Goal: Task Accomplishment & Management: Use online tool/utility

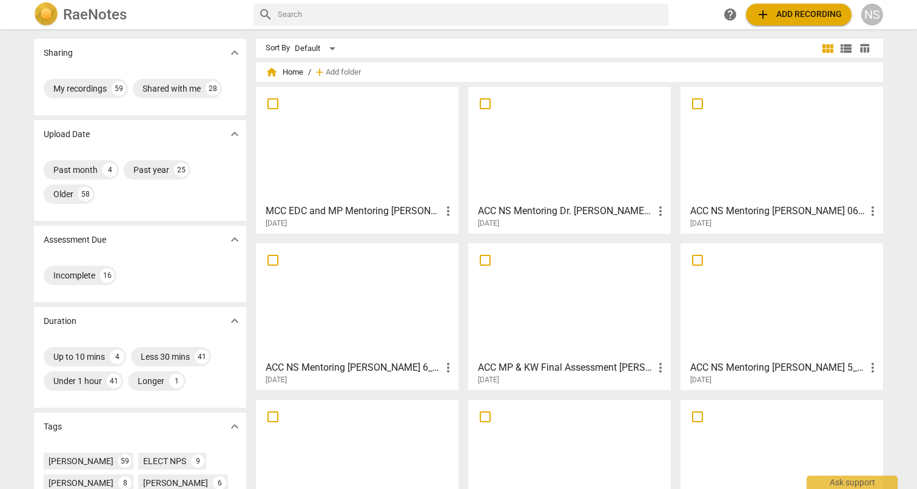
click at [400, 370] on h3 "ACC NS Mentoring [PERSON_NAME] 6_25" at bounding box center [353, 367] width 175 height 15
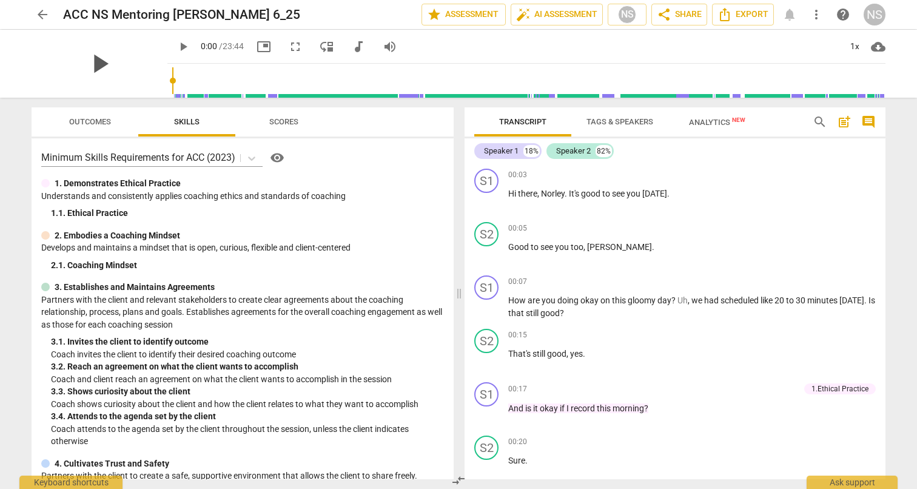
click at [98, 65] on span "play_arrow" at bounding box center [100, 64] width 32 height 32
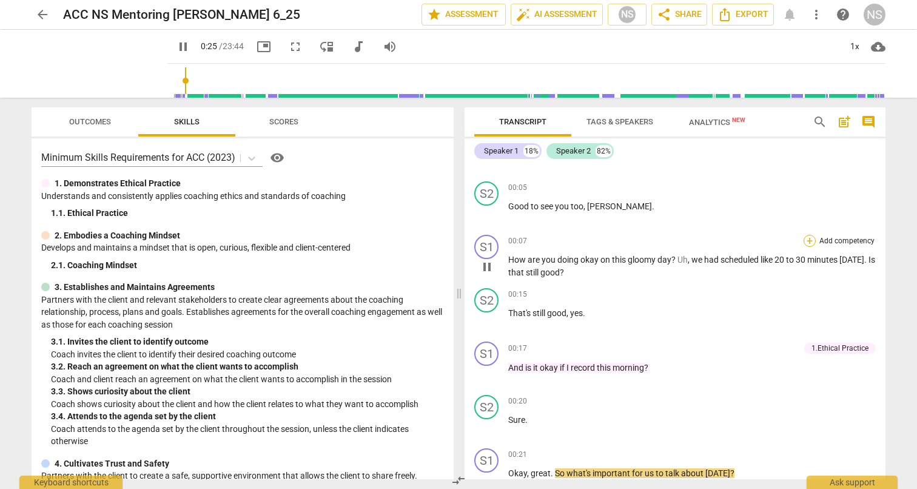
click at [806, 239] on div "+" at bounding box center [810, 241] width 12 height 12
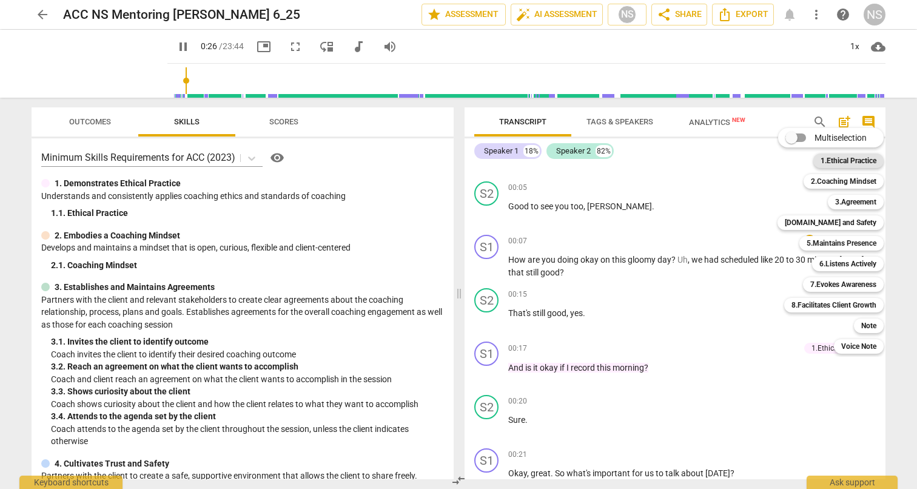
click at [826, 163] on b "1.Ethical Practice" at bounding box center [849, 161] width 56 height 15
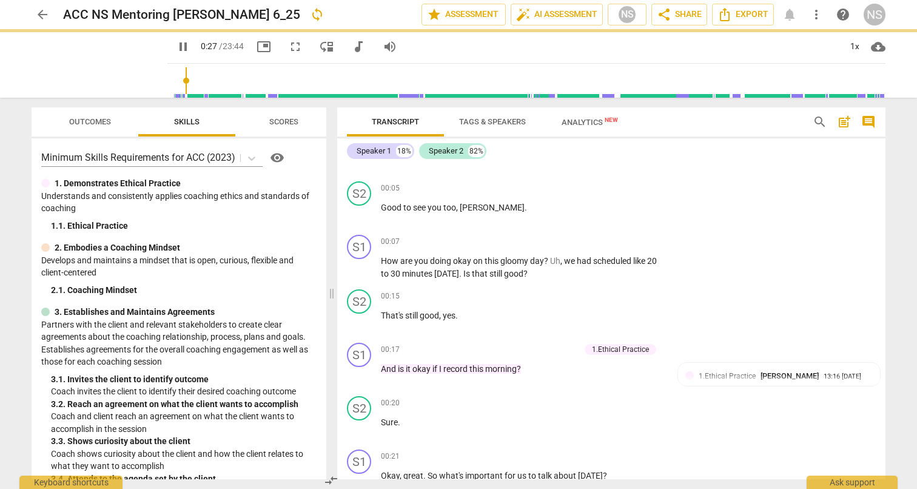
type input "27"
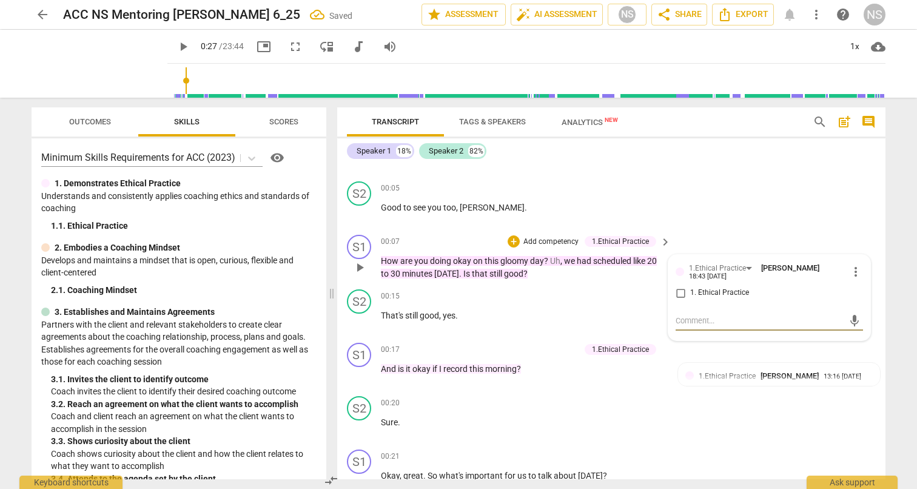
click at [678, 291] on input "1. Ethical Practice" at bounding box center [680, 293] width 19 height 15
checkbox input "true"
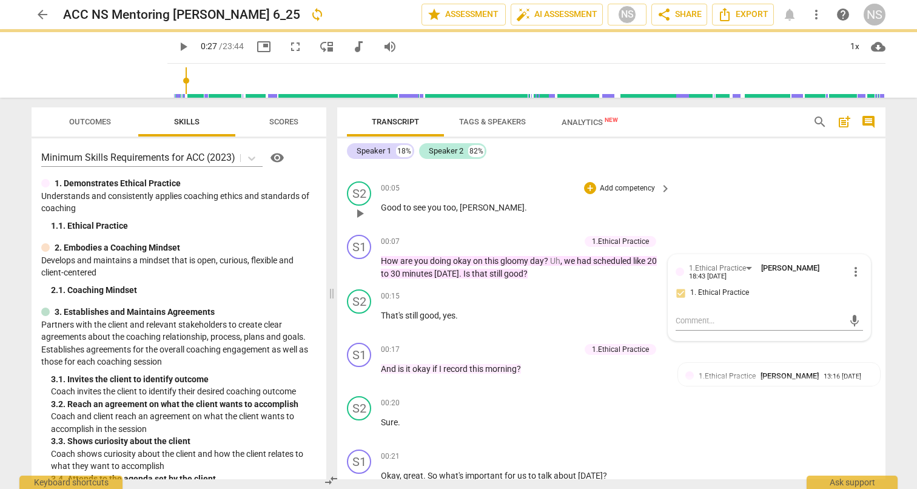
click at [692, 228] on div "S2 play_arrow pause 00:05 + Add competency keyboard_arrow_right Good to see you…" at bounding box center [611, 203] width 548 height 53
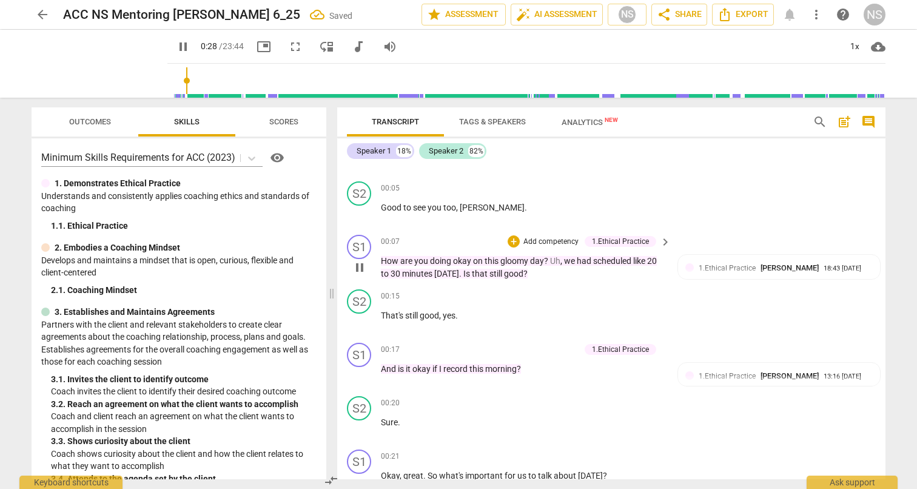
click at [558, 241] on p "Add competency" at bounding box center [551, 242] width 58 height 11
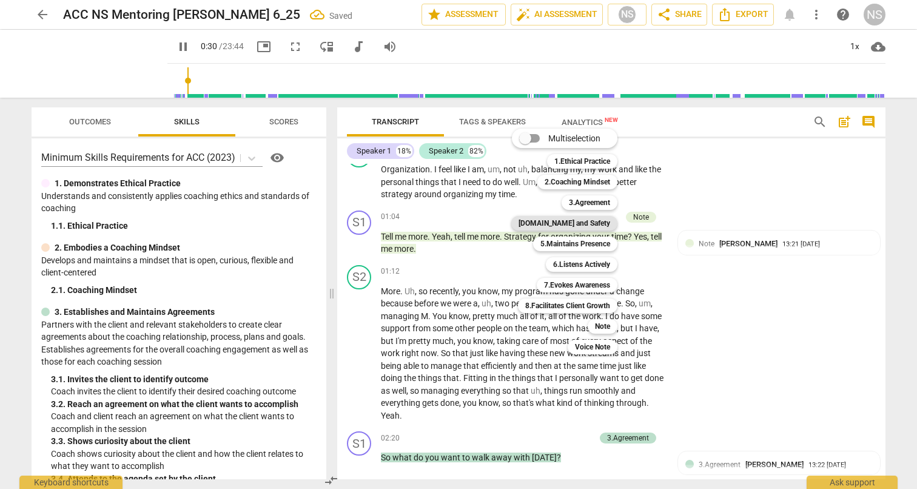
click at [592, 222] on b "[DOMAIN_NAME] and Safety" at bounding box center [565, 223] width 92 height 15
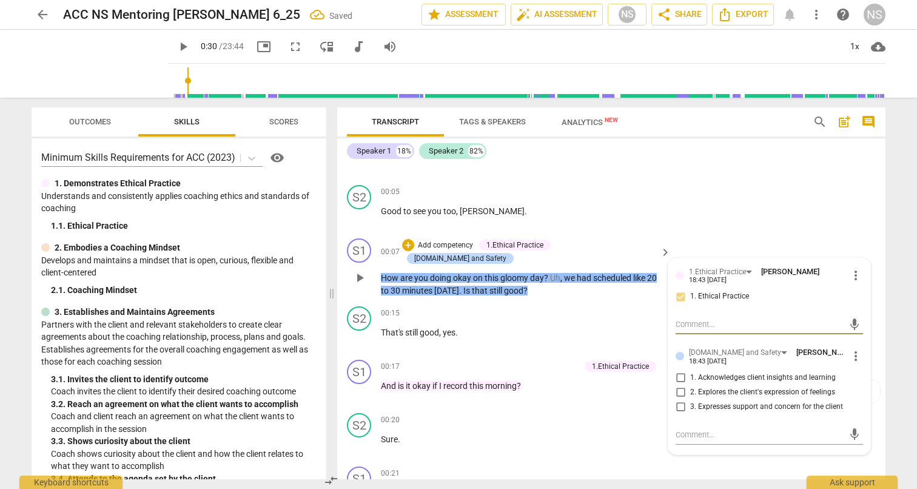
scroll to position [52, 0]
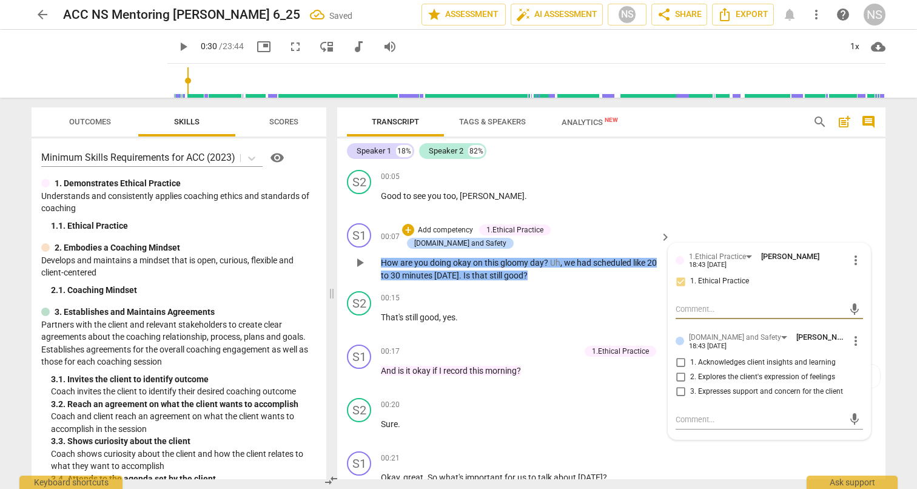
click at [849, 255] on span "more_vert" at bounding box center [856, 260] width 15 height 15
click at [859, 285] on li "Delete" at bounding box center [866, 282] width 42 height 23
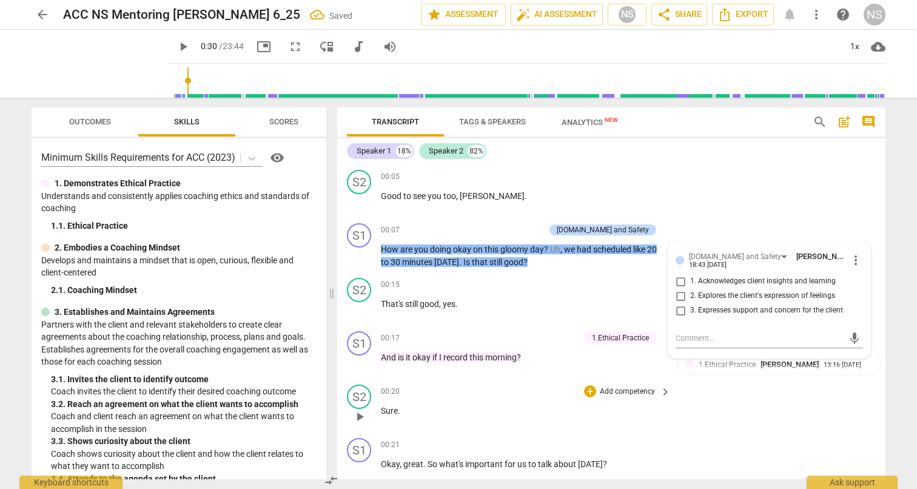
click at [826, 412] on div "S2 play_arrow pause 00:20 + Add competency keyboard_arrow_right Sure ." at bounding box center [611, 406] width 548 height 53
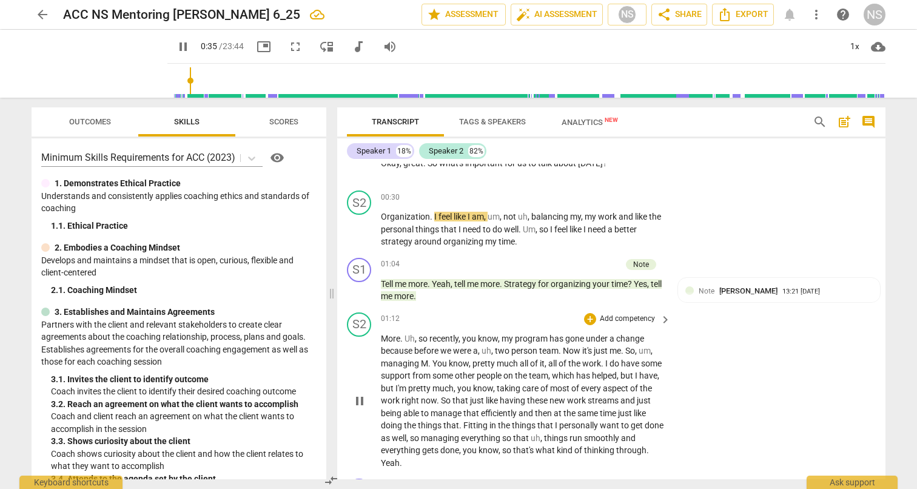
scroll to position [333, 0]
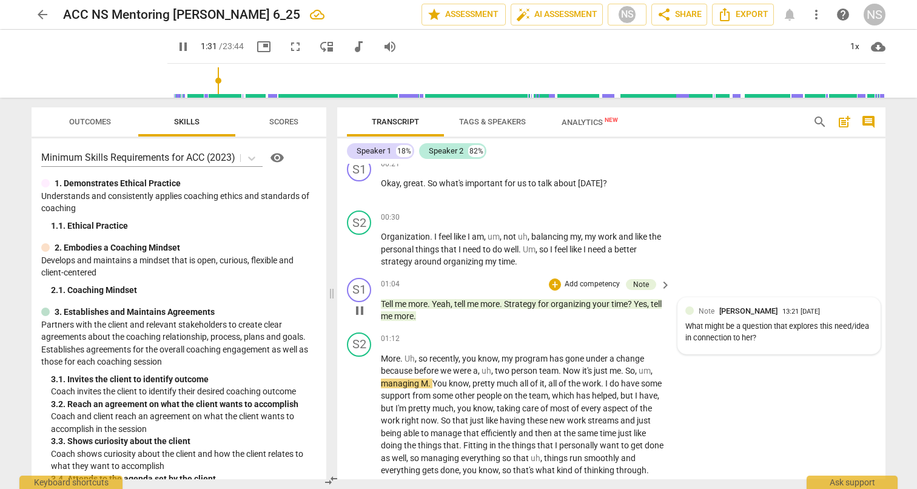
click at [815, 337] on div "What might be a question that explores this need/idea in connection to her?" at bounding box center [779, 332] width 187 height 23
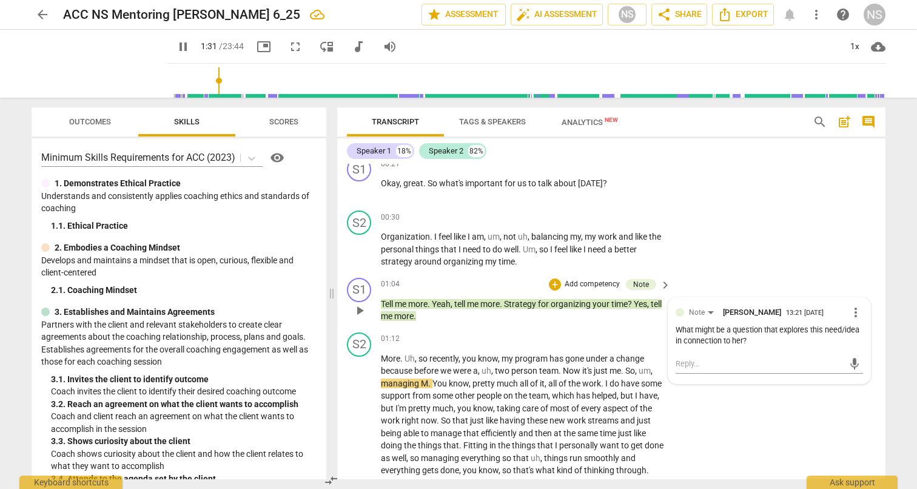
type input "92"
click at [849, 307] on span "more_vert" at bounding box center [856, 312] width 15 height 15
click at [860, 309] on li "Edit" at bounding box center [866, 311] width 42 height 23
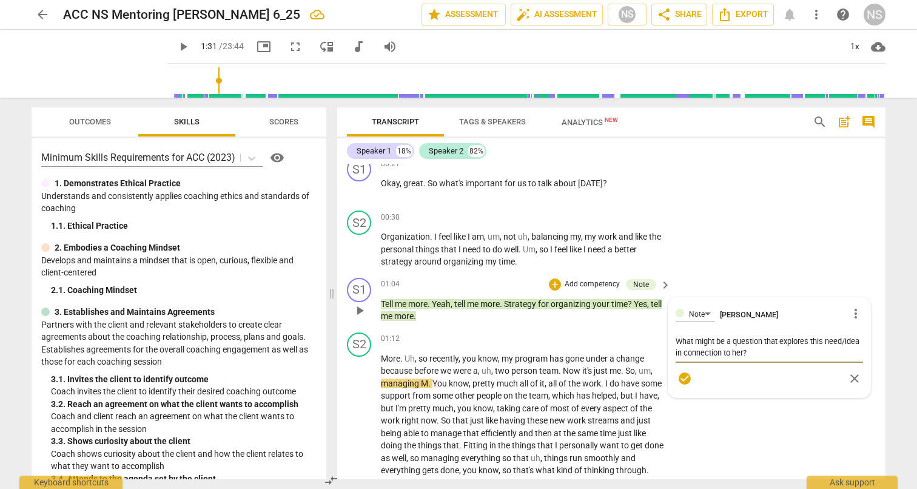
click at [812, 353] on textarea "What might be a question that explores this need/idea in connection to her?" at bounding box center [769, 347] width 187 height 23
type textarea "What might be a question that explores this need/idea in connection to her?"
type textarea "What might be a question that explores this need/idea in connection to her? W"
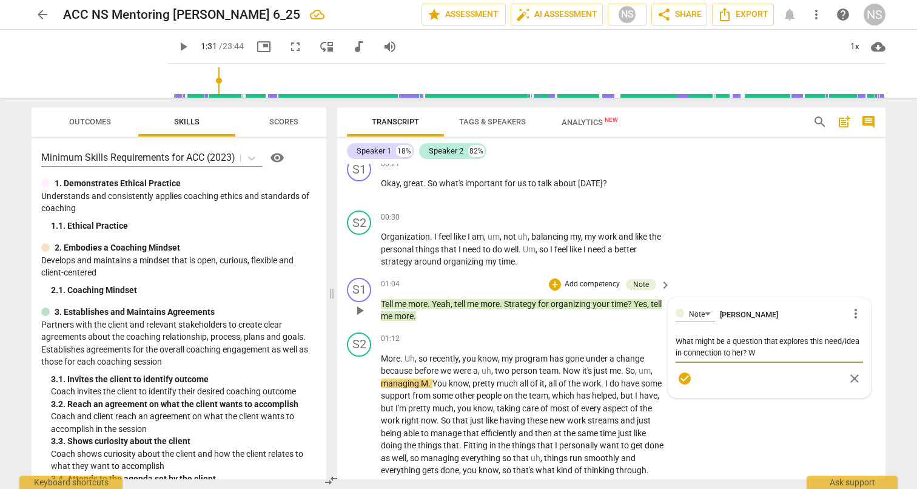
type textarea "What might be a question that explores this need/idea in connection to her? Wh"
type textarea "What might be a question that explores this need/idea in connection to her? Wha"
type textarea "What might be a question that explores this need/idea in connection to her? What"
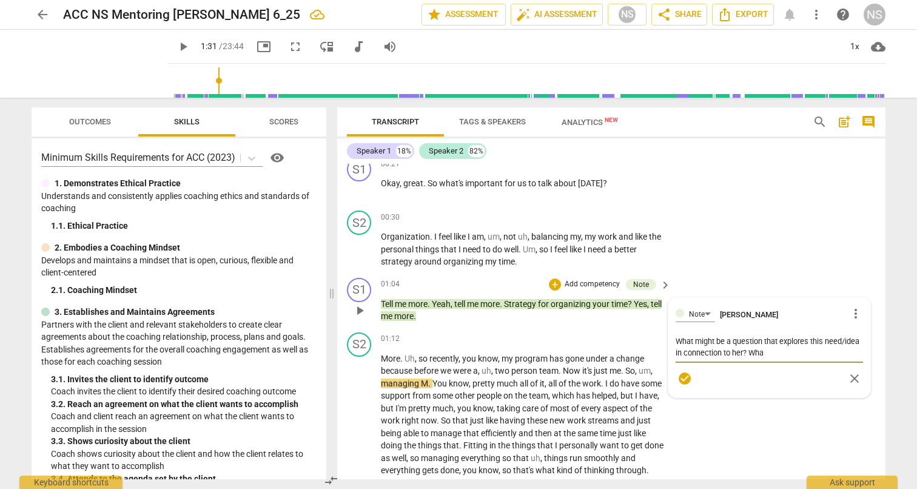
type textarea "What might be a question that explores this need/idea in connection to her? What"
type textarea "What might be a question that explores this need/idea in connection to her? Wha…"
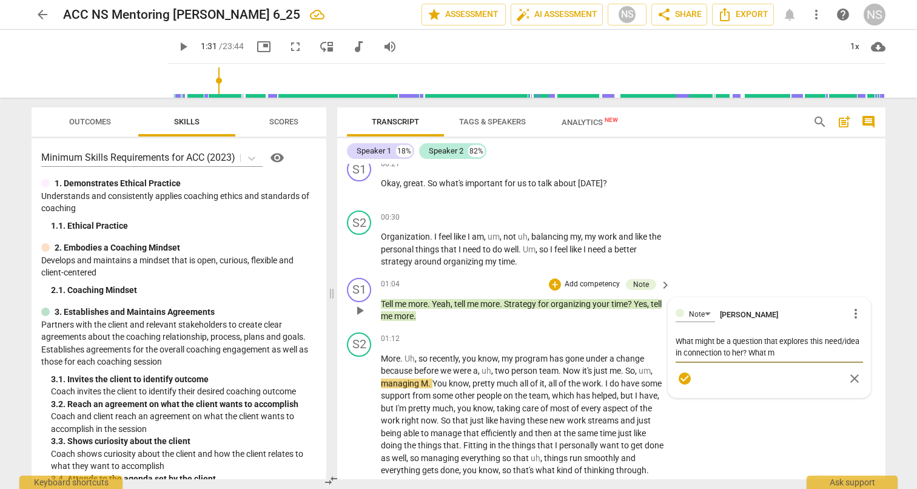
type textarea "What might be a question that explores this need/idea in connection to her? Wha…"
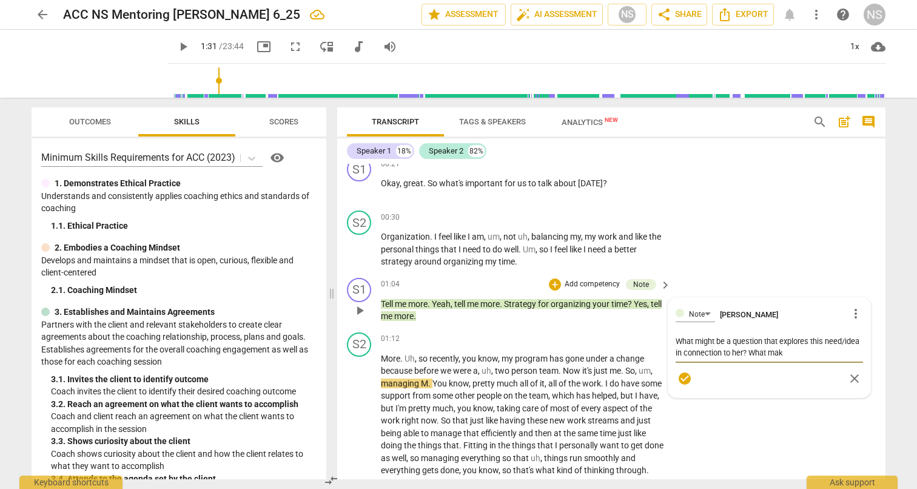
type textarea "What might be a question that explores this need/idea in connection to her? Wha…"
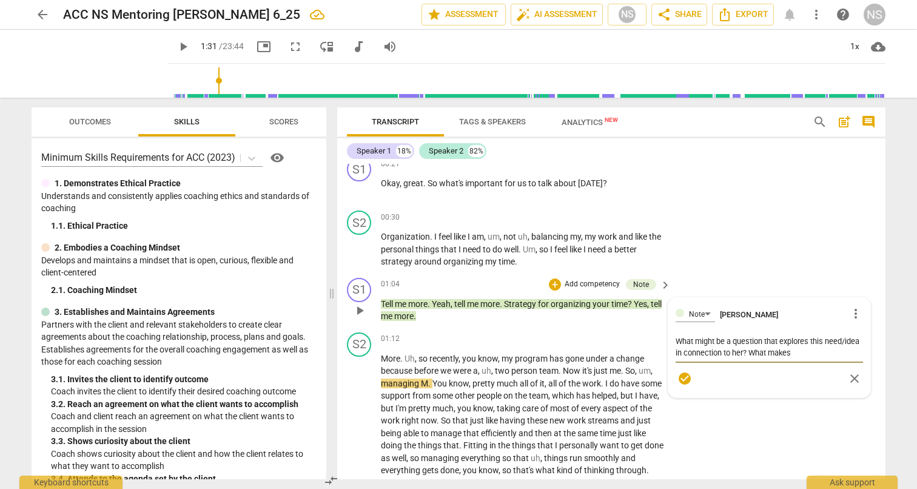
type textarea "What might be a question that explores this need/idea in connection to her? Wha…"
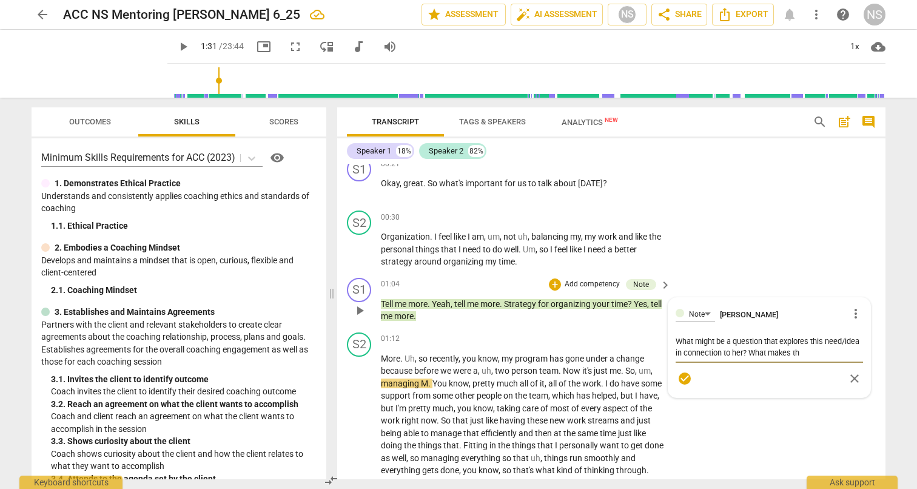
type textarea "What might be a question that explores this need/idea in connection to her? Wha…"
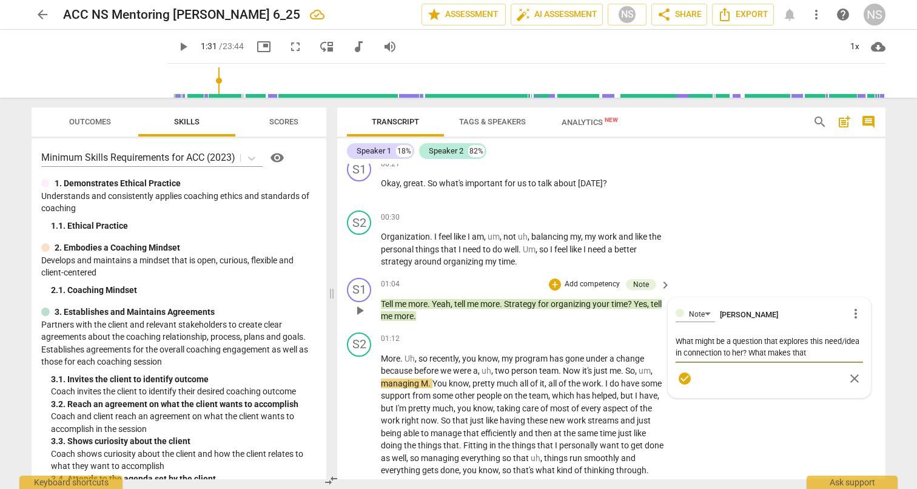
type textarea "What might be a question that explores this need/idea in connection to her? Wha…"
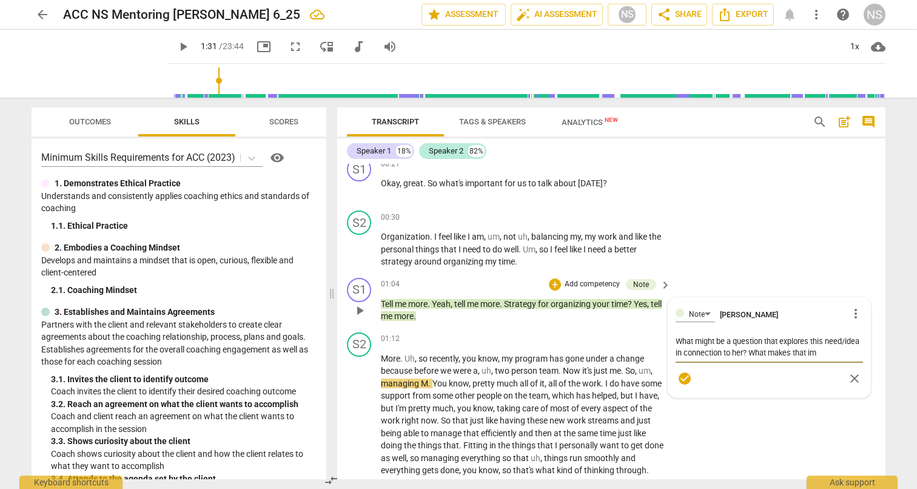
type textarea "What might be a question that explores this need/idea in connection to her? Wha…"
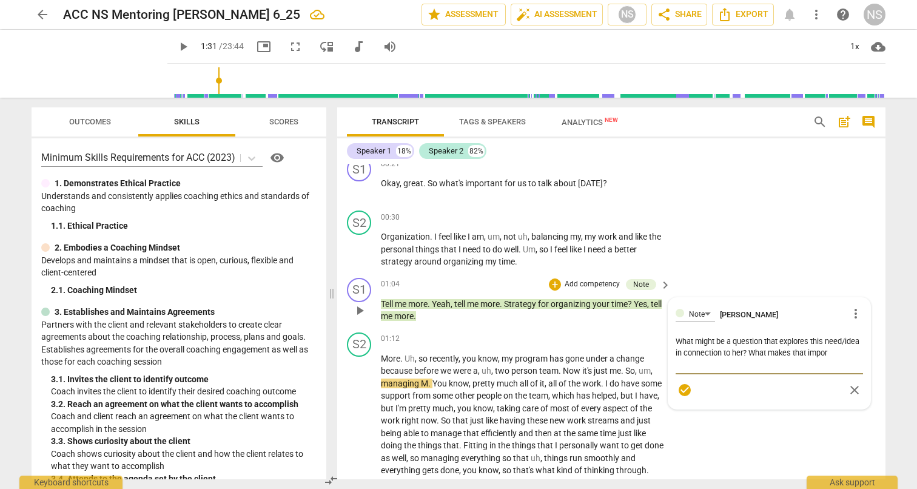
type textarea "What might be a question that explores this need/idea in connection to her? Wha…"
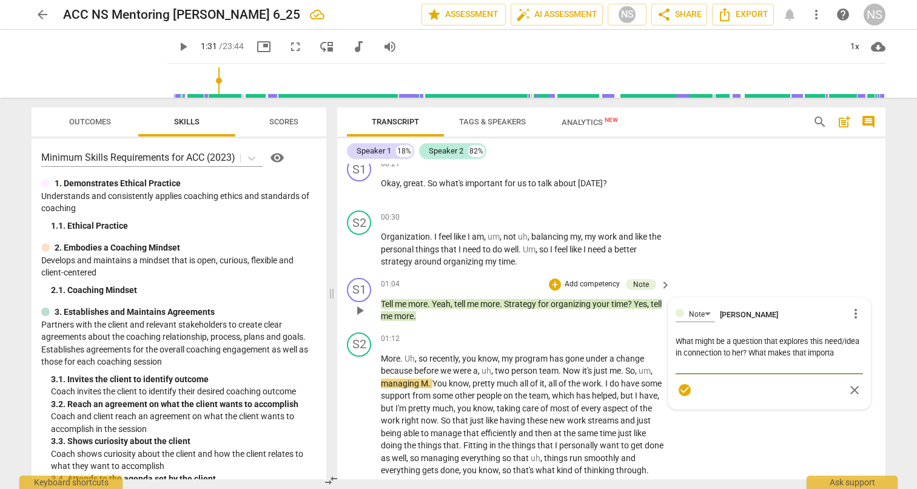
type textarea "What might be a question that explores this need/idea in connection to her? Wha…"
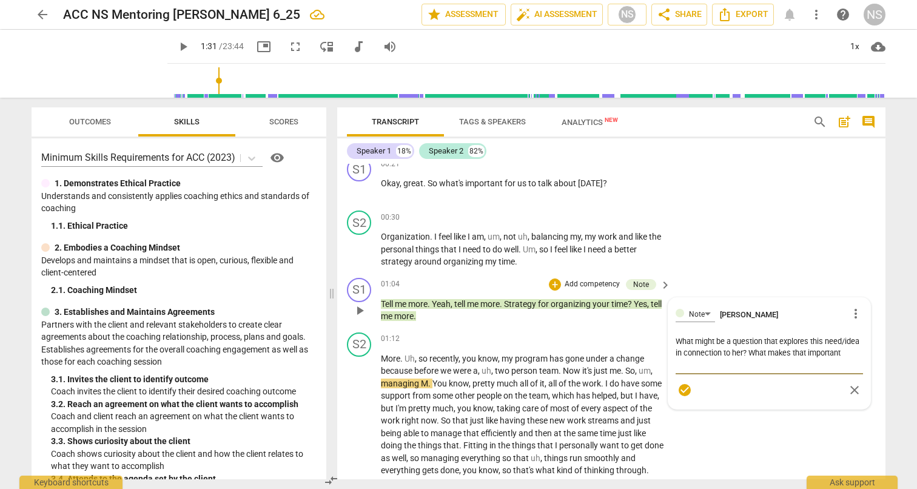
type textarea "What might be a question that explores this need/idea in connection to her? Wha…"
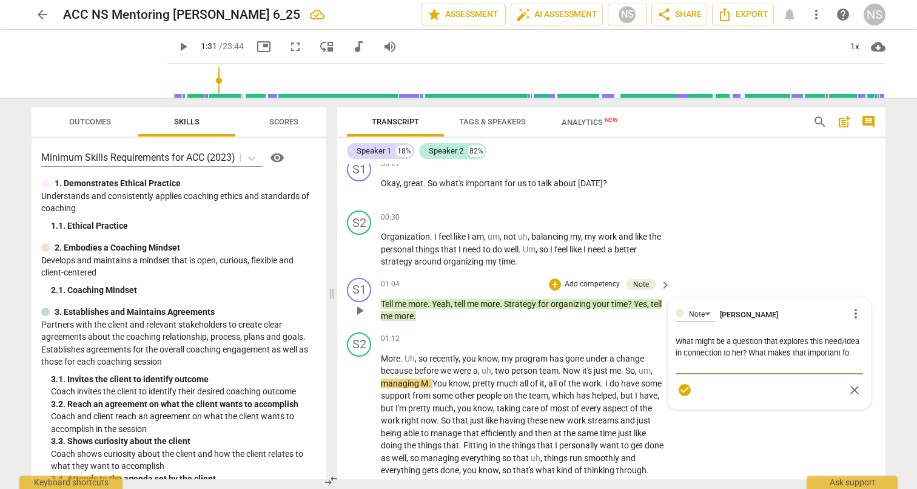
type textarea "What might be a question that explores this need/idea in connection to her? Wha…"
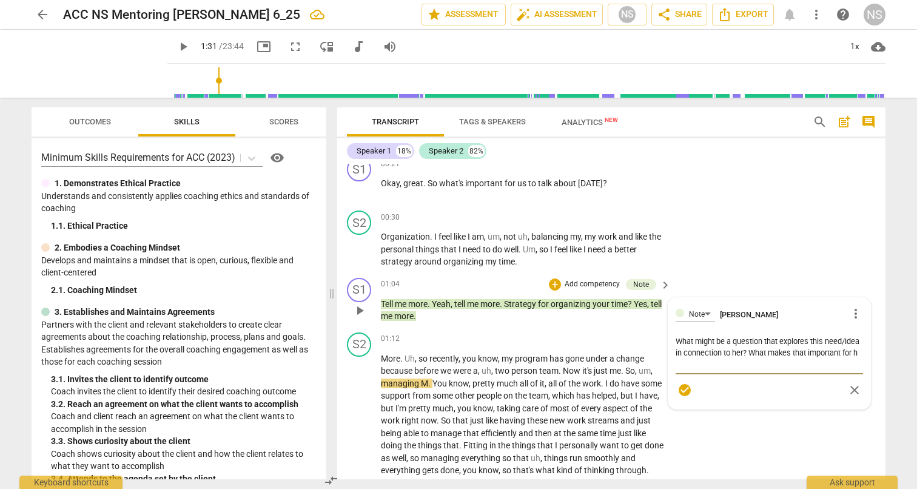
type textarea "What might be a question that explores this need/idea in connection to her? Wha…"
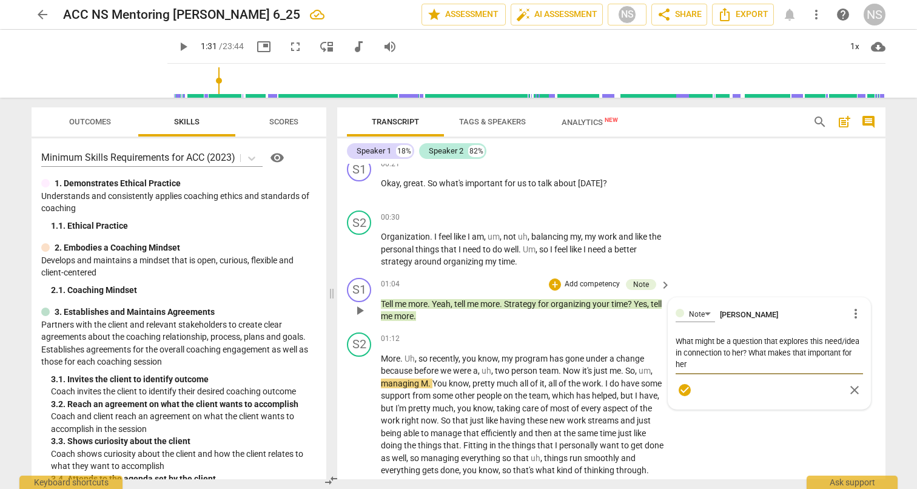
type textarea "What might be a question that explores this need/idea in connection to her? Wha…"
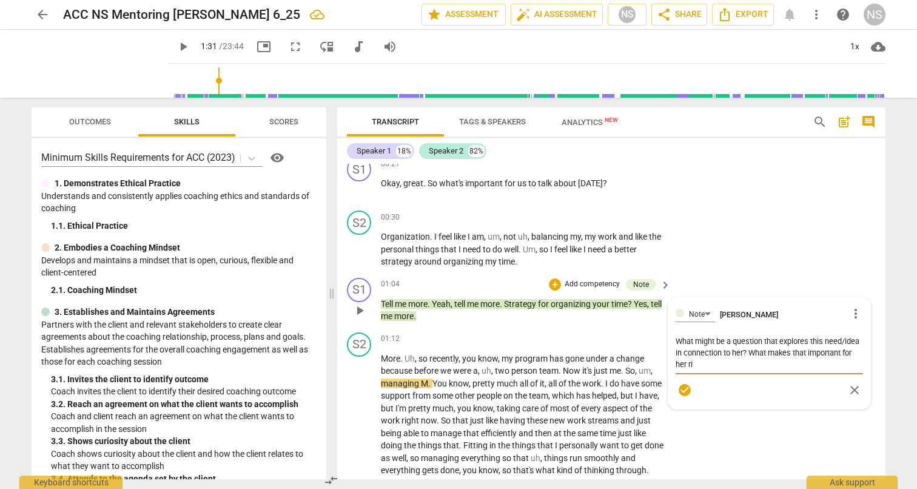
type textarea "What might be a question that explores this need/idea in connection to her? Wha…"
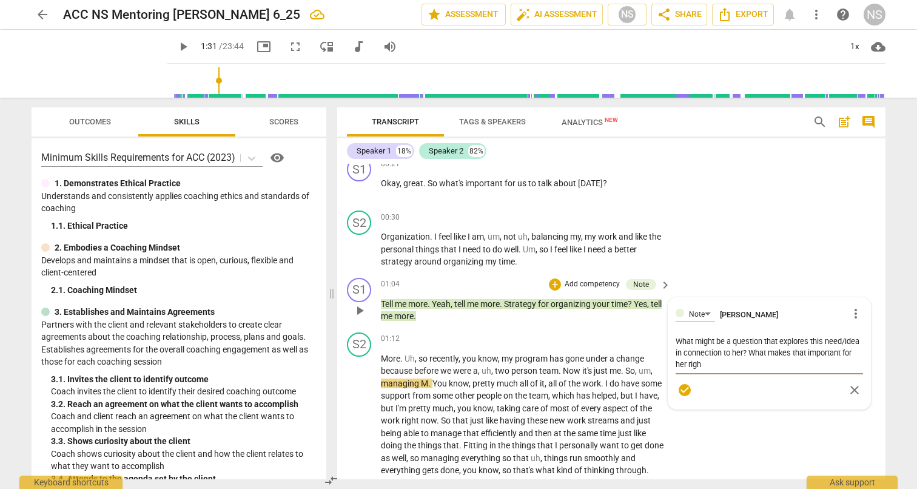
type textarea "What might be a question that explores this need/idea in connection to her? Wha…"
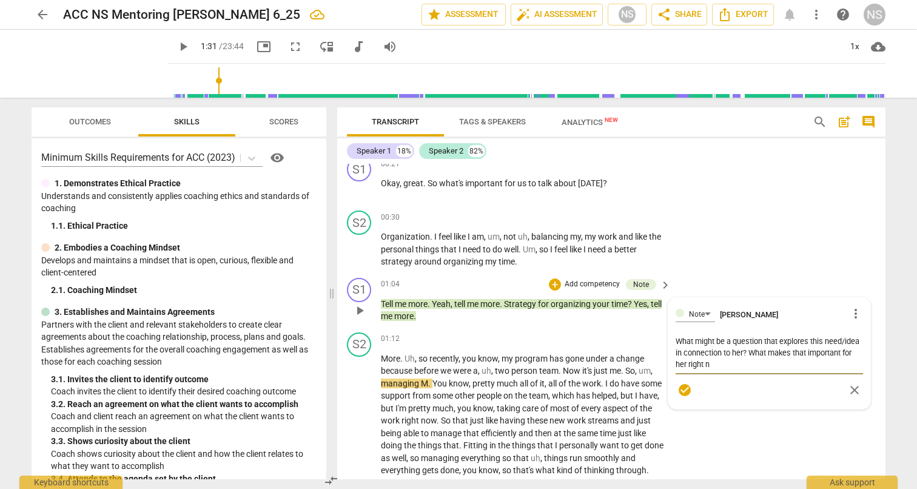
type textarea "What might be a question that explores this need/idea in connection to her? Wha…"
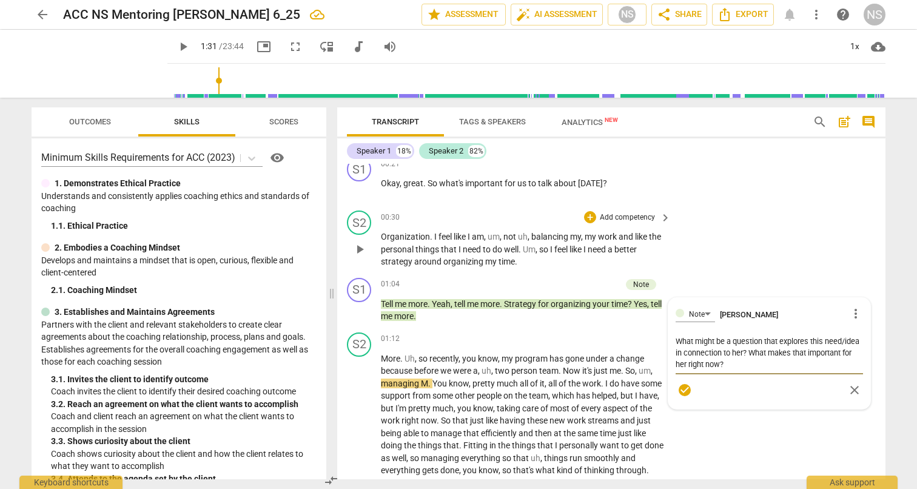
type textarea "What might be a question that explores this need/idea in connection to her? Wha…"
click at [829, 267] on div "S2 play_arrow pause 00:30 + Add competency keyboard_arrow_right Organization . …" at bounding box center [611, 239] width 548 height 67
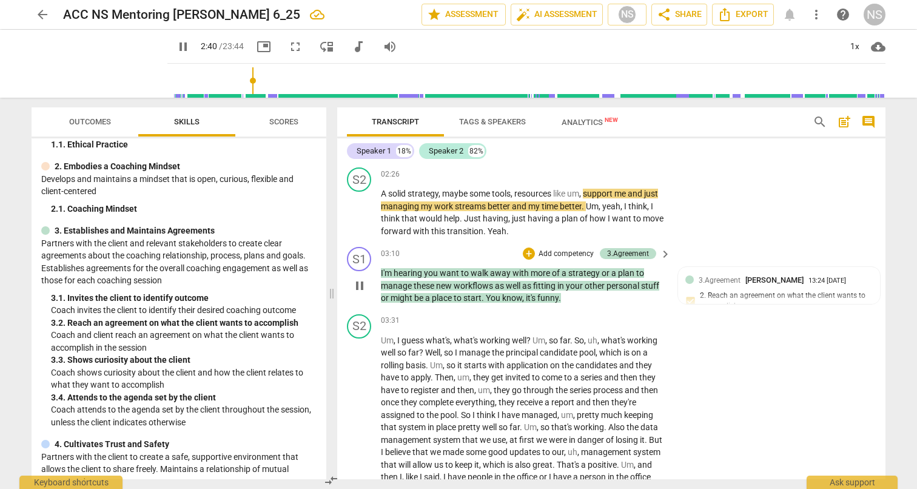
scroll to position [704, 0]
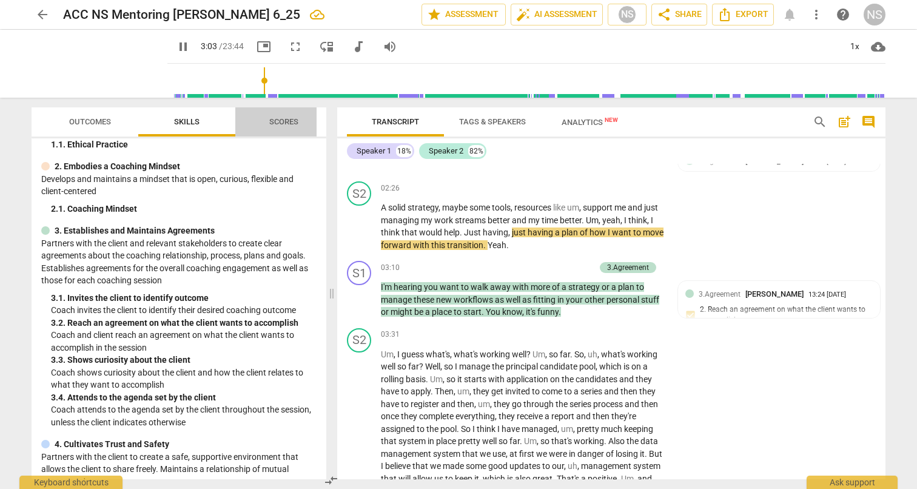
click at [270, 121] on span "Scores" at bounding box center [283, 121] width 29 height 9
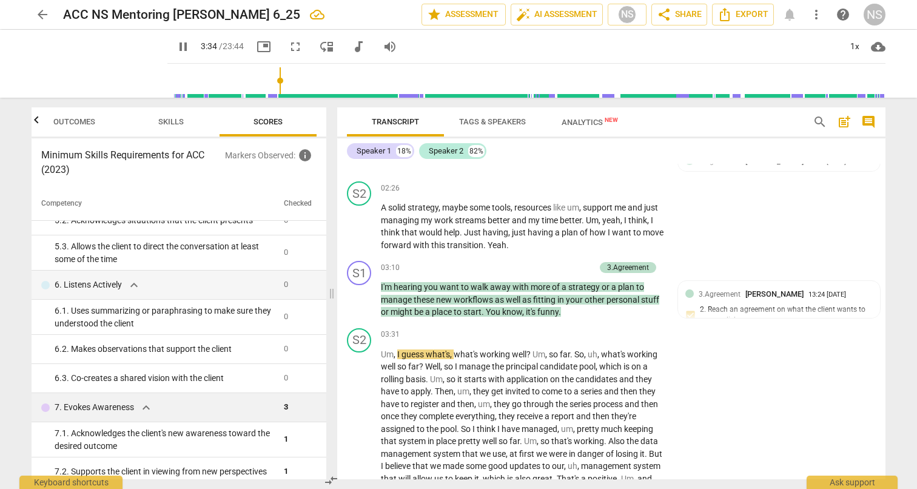
scroll to position [442, 0]
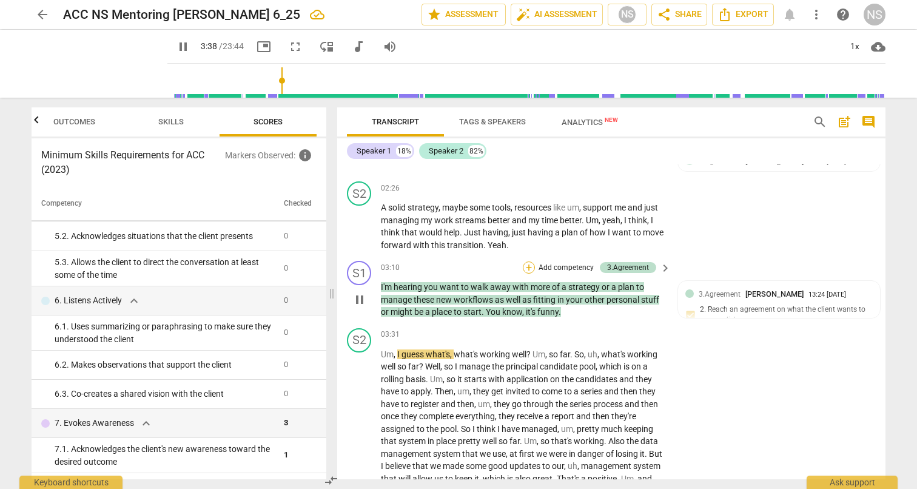
click at [529, 261] on div "+" at bounding box center [529, 267] width 12 height 12
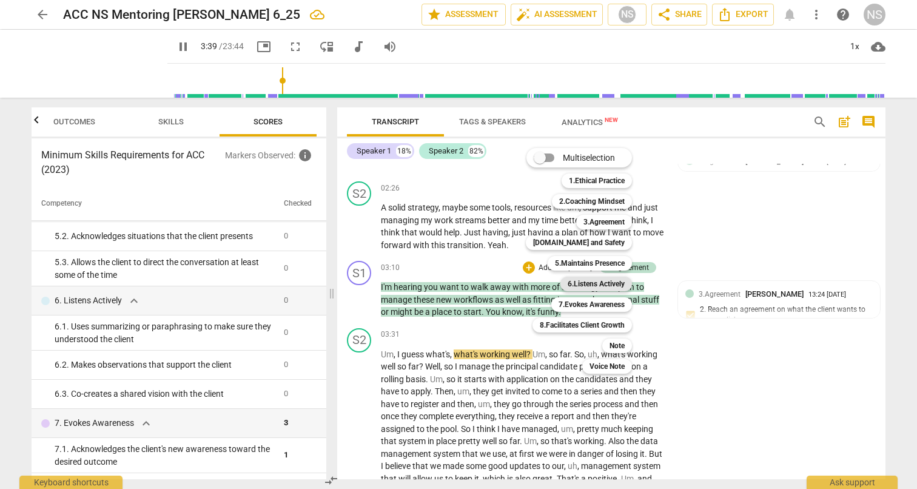
click at [579, 283] on b "6.Listens Actively" at bounding box center [596, 284] width 57 height 15
type input "220"
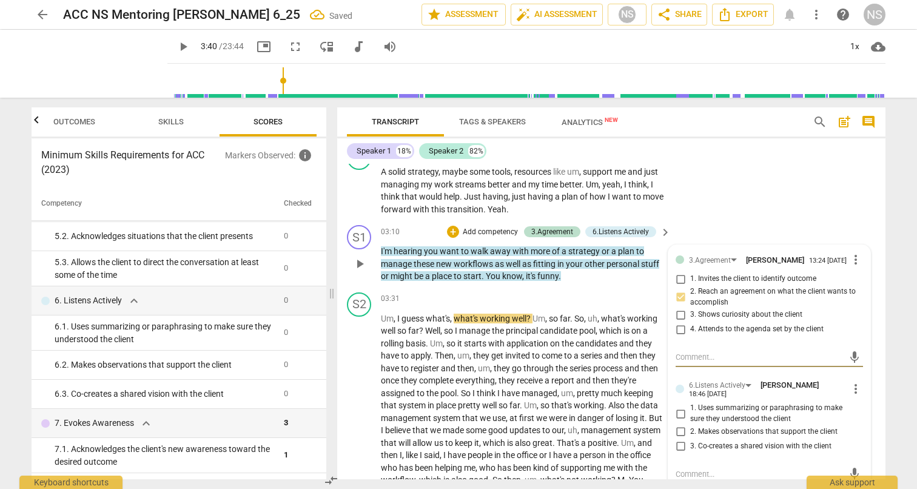
scroll to position [774, 0]
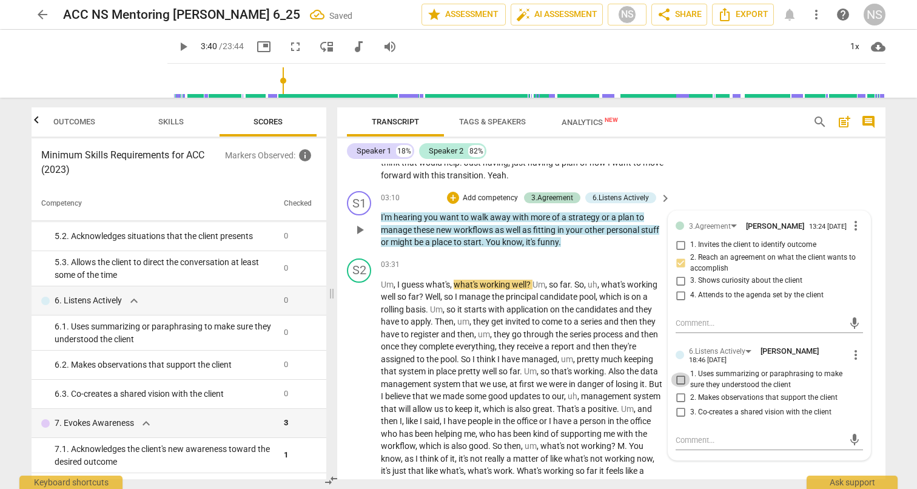
click at [679, 373] on input "1. Uses summarizing or paraphrasing to make sure they understood the client" at bounding box center [680, 380] width 19 height 15
checkbox input "true"
click at [759, 464] on div "S2 play_arrow pause 03:31 + Add competency keyboard_arrow_right Um , I guess wh…" at bounding box center [611, 462] width 548 height 416
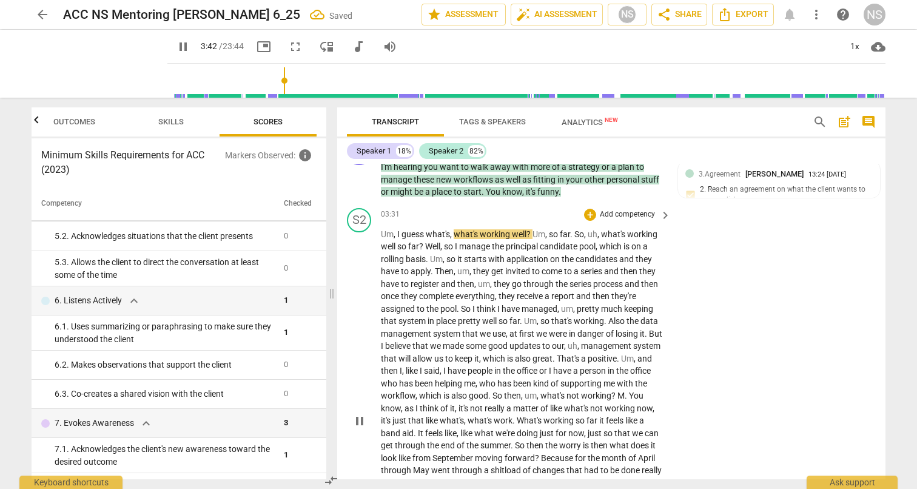
scroll to position [831, 0]
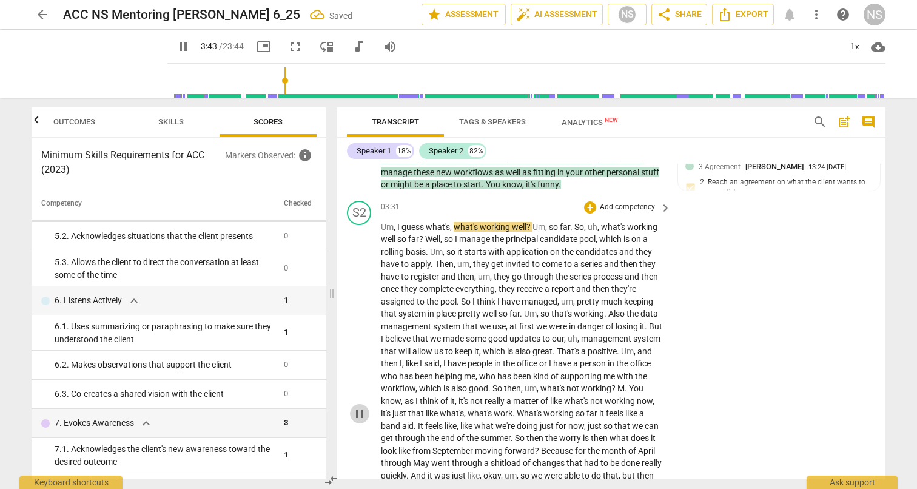
click at [361, 407] on span "pause" at bounding box center [360, 414] width 15 height 15
click at [361, 407] on span "play_arrow" at bounding box center [360, 414] width 15 height 15
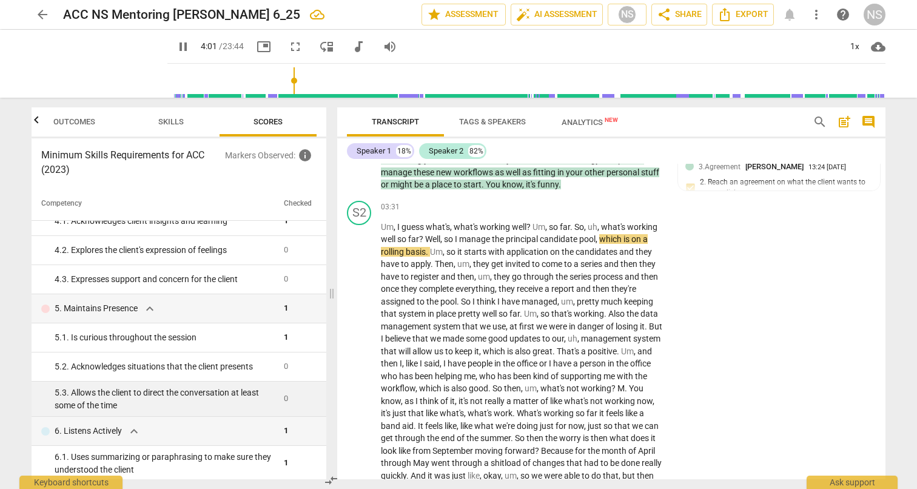
scroll to position [309, 0]
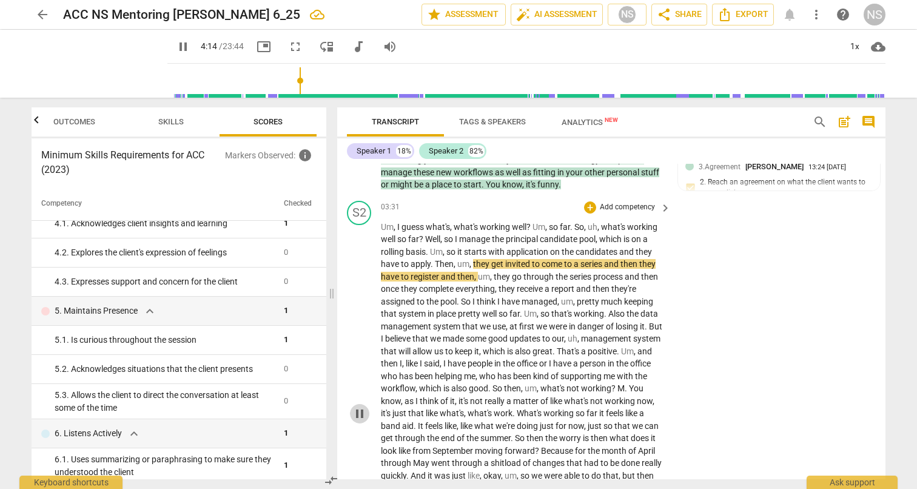
click at [357, 407] on span "pause" at bounding box center [360, 414] width 15 height 15
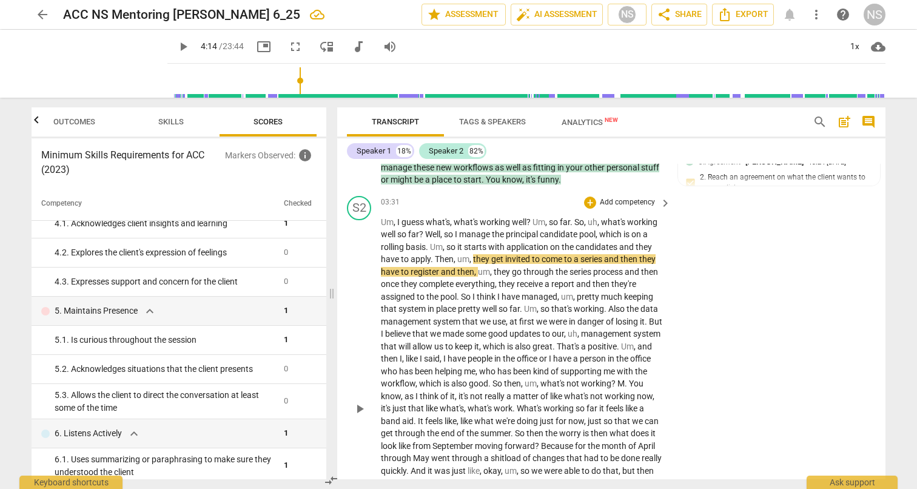
scroll to position [787, 0]
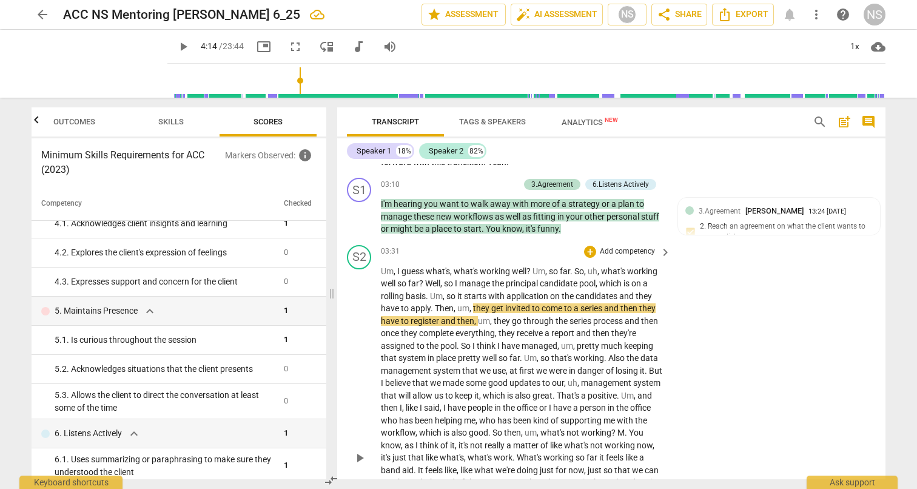
click at [360, 451] on span "play_arrow" at bounding box center [360, 458] width 15 height 15
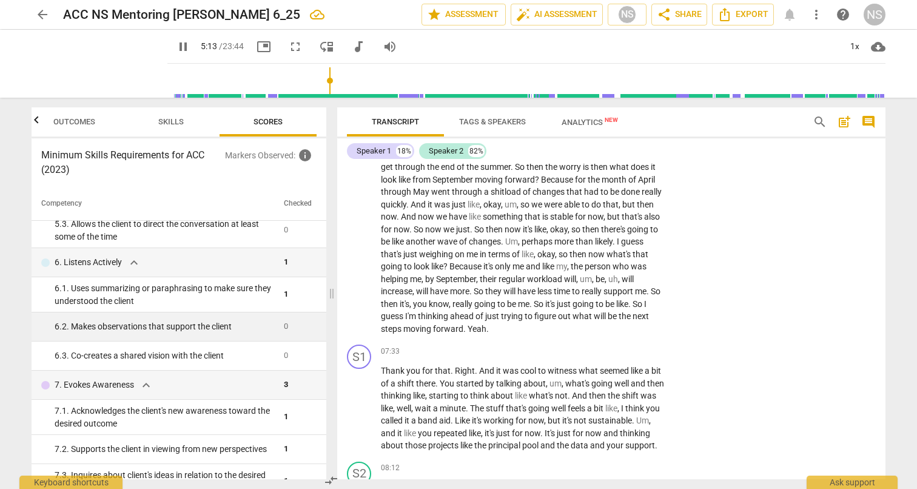
scroll to position [481, 0]
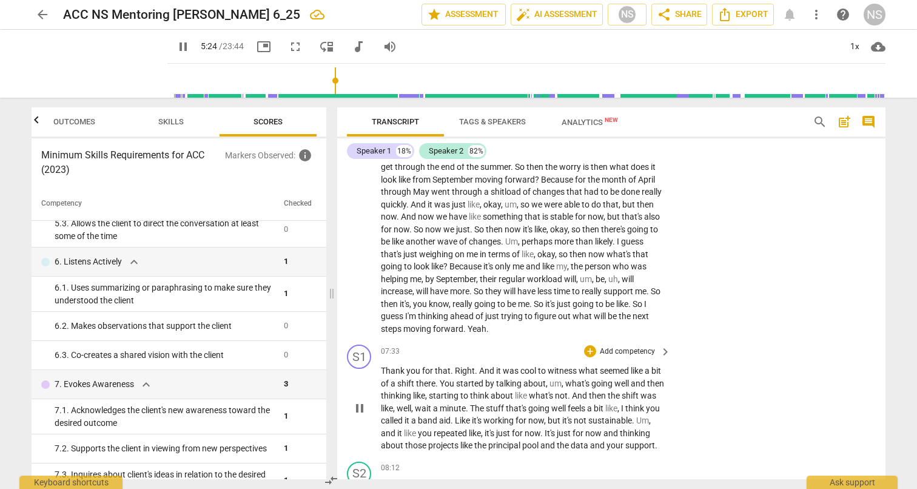
click at [360, 401] on span "pause" at bounding box center [360, 408] width 15 height 15
click at [360, 401] on span "play_arrow" at bounding box center [360, 408] width 15 height 15
click at [596, 345] on div "+ Add competency" at bounding box center [620, 351] width 72 height 12
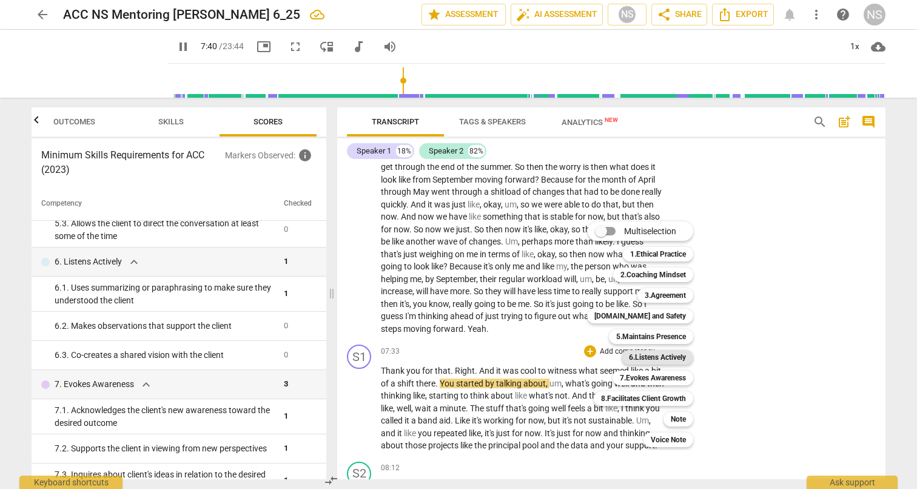
click at [629, 357] on b "6.Listens Actively" at bounding box center [657, 357] width 57 height 15
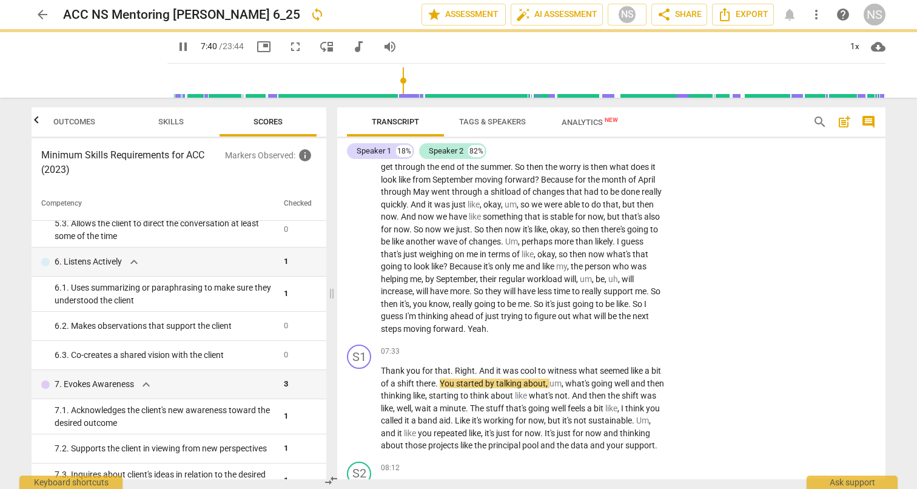
type input "461"
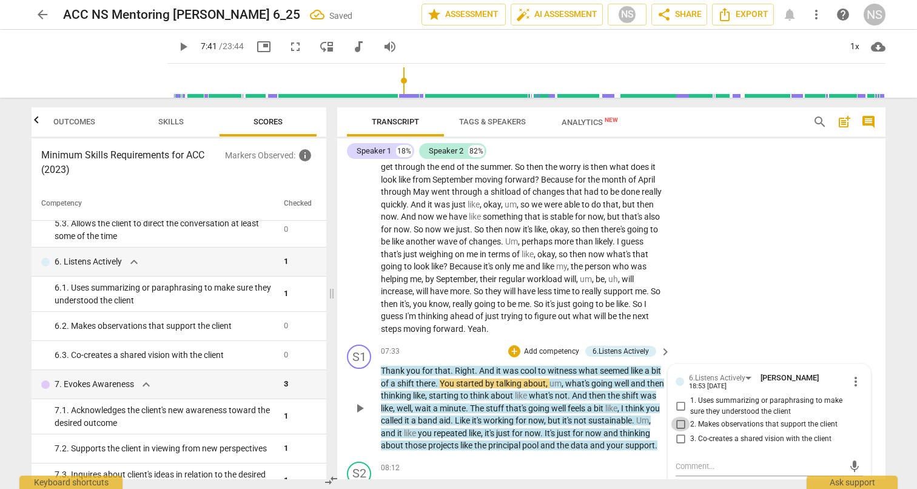
click at [682, 417] on input "2. Makes observations that support the client" at bounding box center [680, 424] width 19 height 15
checkbox input "true"
click at [709, 311] on div "S2 play_arrow pause 03:31 + Add competency keyboard_arrow_right Um , I guess wh…" at bounding box center [611, 133] width 548 height 416
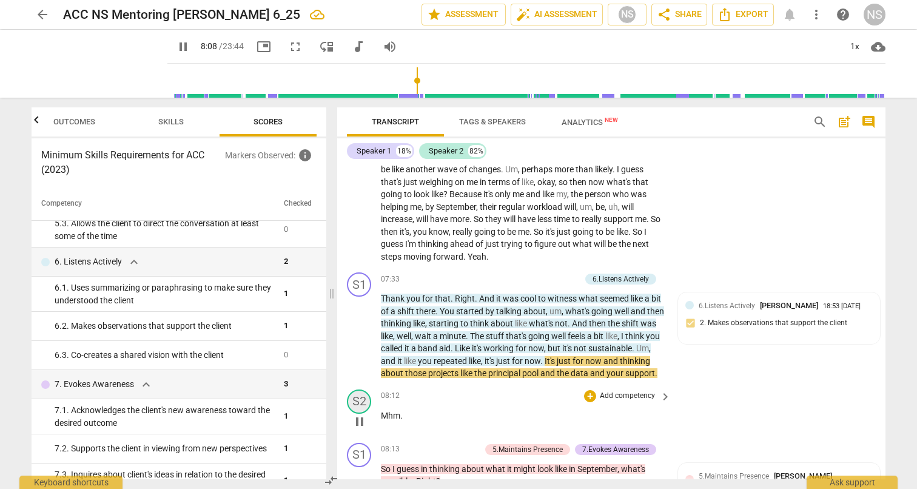
scroll to position [1187, 0]
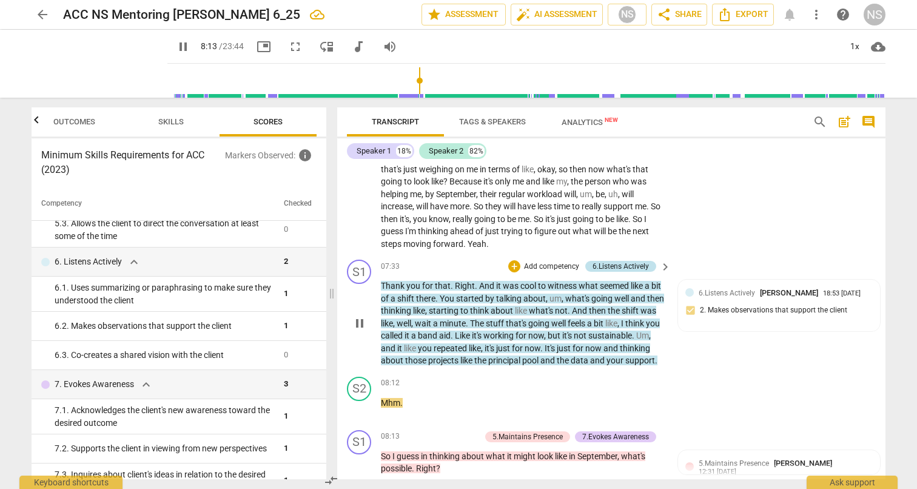
click at [600, 261] on div "6.Listens Actively" at bounding box center [621, 266] width 56 height 11
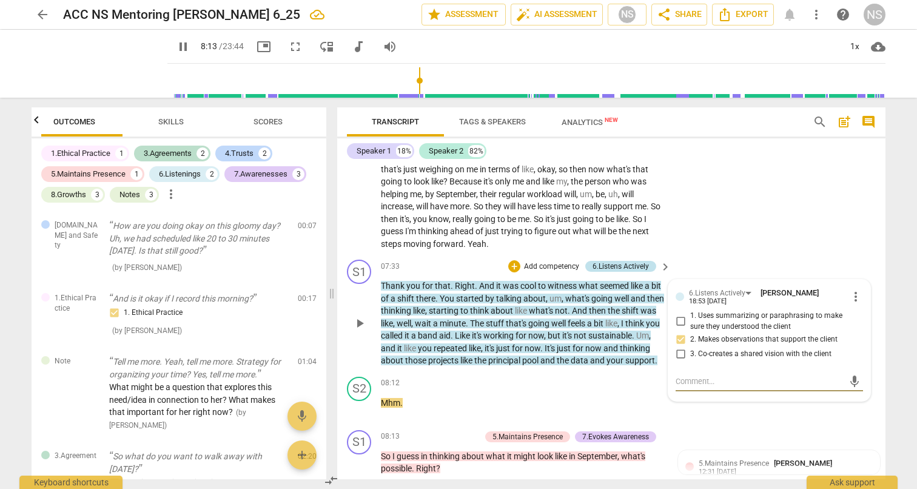
type input "494"
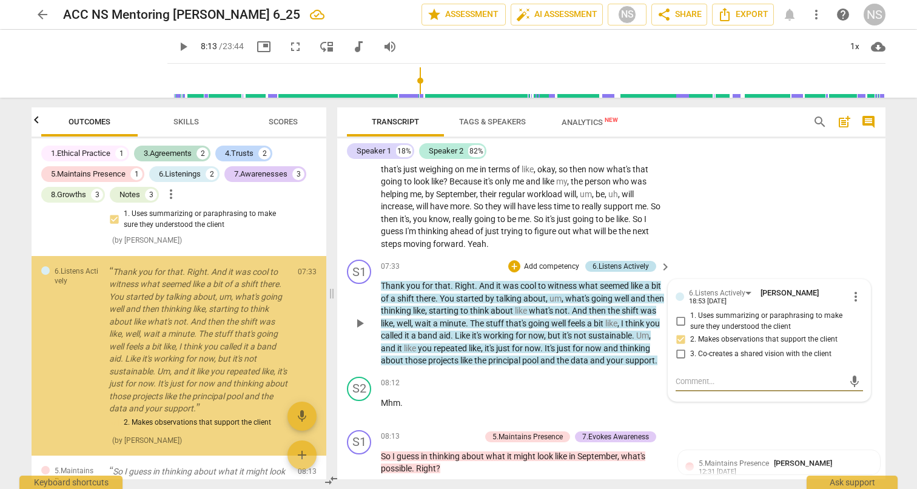
scroll to position [0, 0]
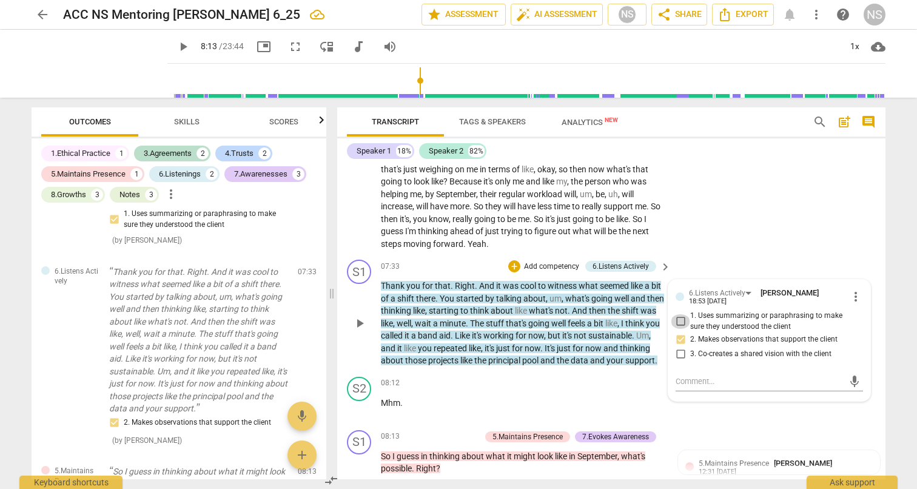
click at [677, 314] on input "1. Uses summarizing or paraphrasing to make sure they understood the client" at bounding box center [680, 321] width 19 height 15
checkbox input "true"
click at [707, 376] on textarea at bounding box center [760, 382] width 168 height 12
type textarea "T"
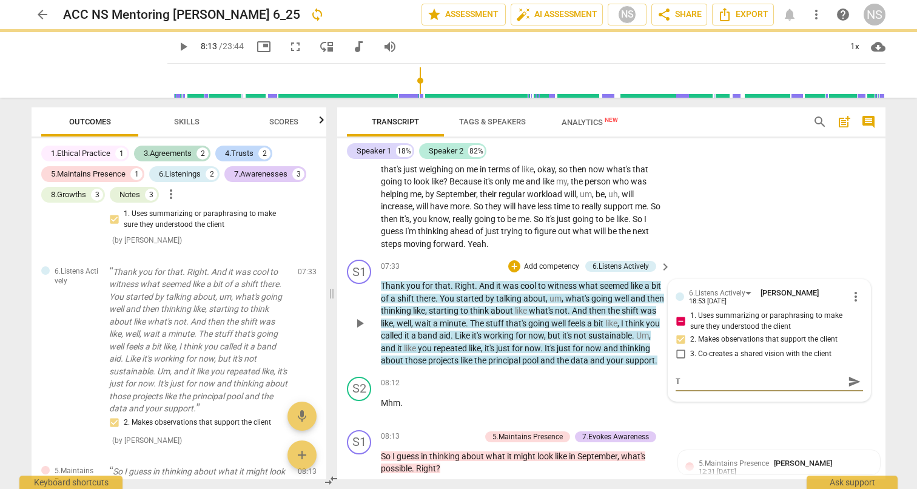
type textarea "Th"
type textarea "Thi"
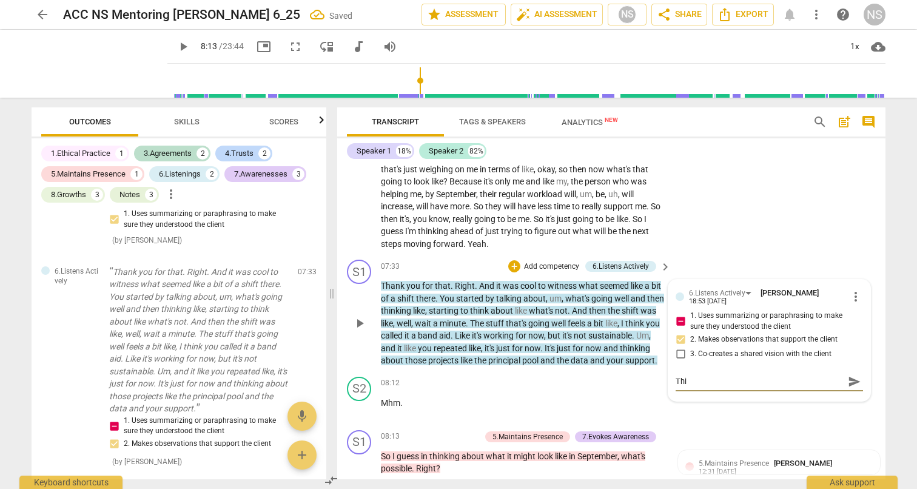
type textarea "This"
type textarea "This b"
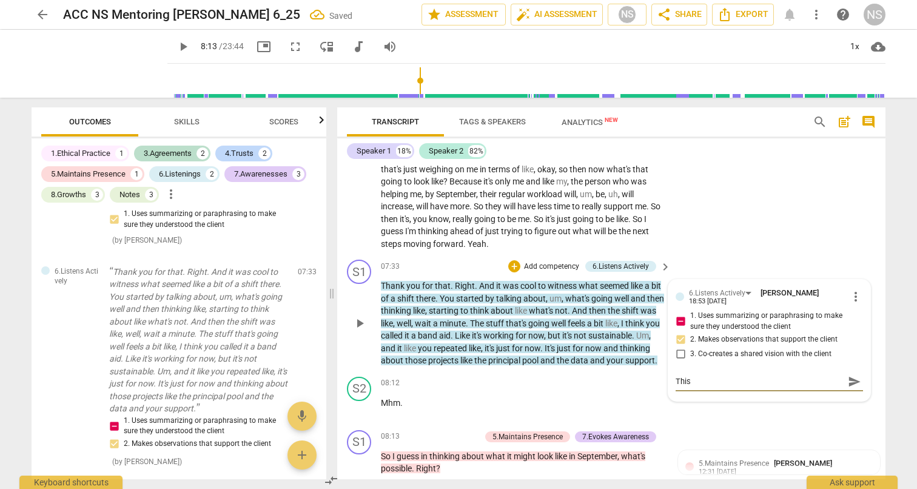
type textarea "This b"
type textarea "This ba"
type textarea "This bac"
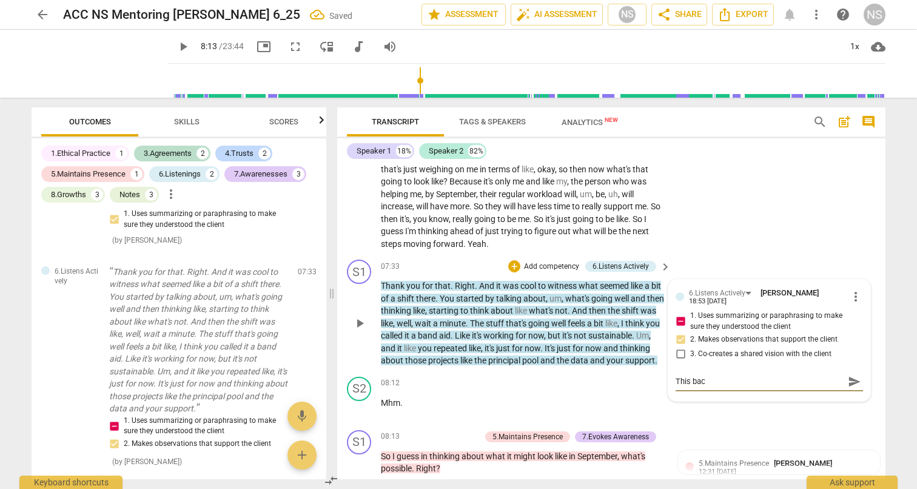
type textarea "This back"
type textarea "This backt"
type textarea "This backtr"
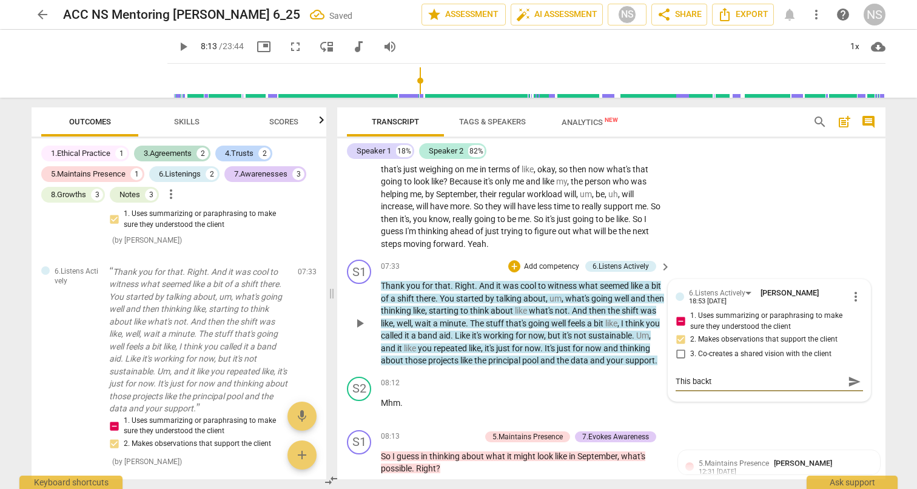
type textarea "This backtr"
type textarea "This backtra"
type textarea "This backtrac"
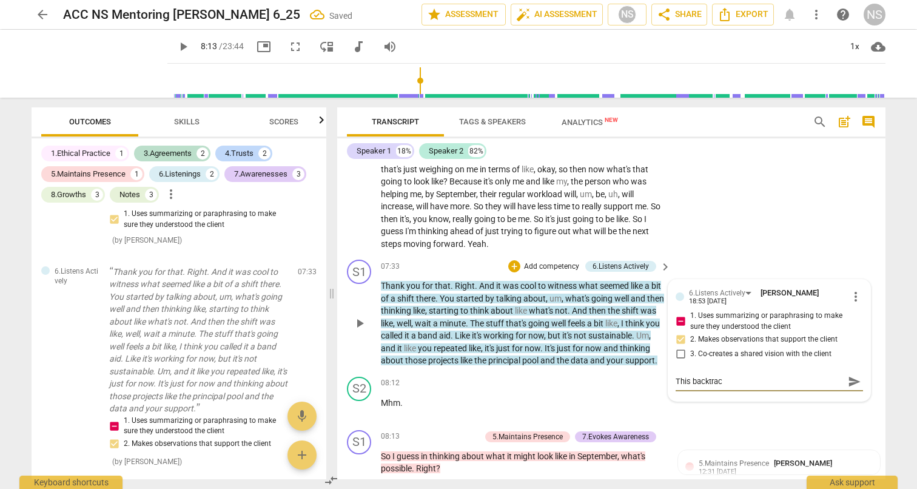
type textarea "This backtrack"
type textarea "This backtrack i"
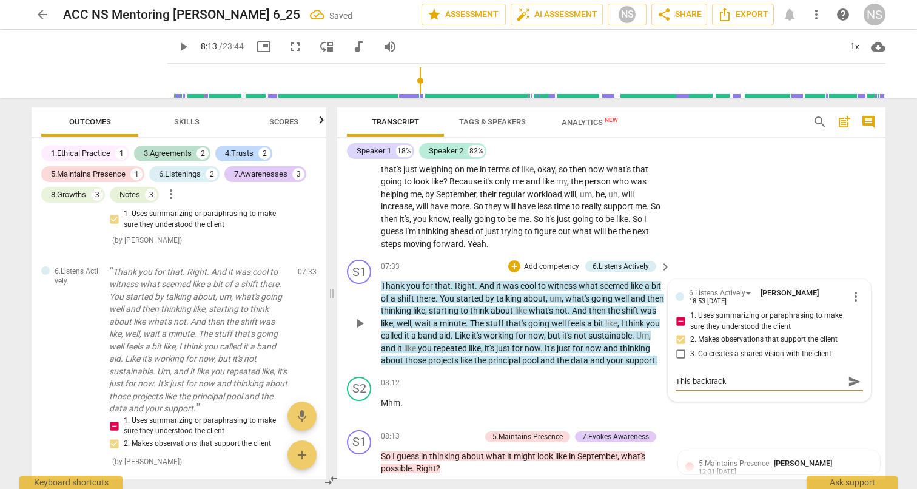
type textarea "This backtrack i"
type textarea "This backtrack is"
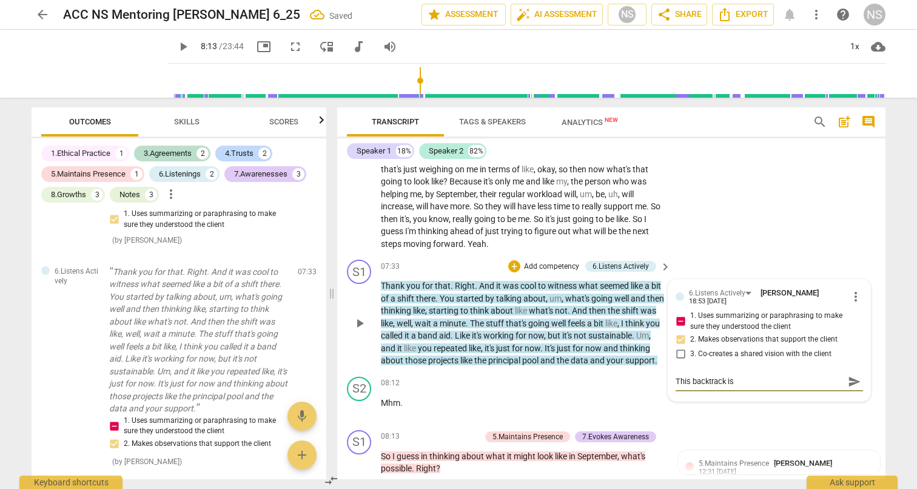
type textarea "This backtrack is a"
type textarea "This backtrack is a l"
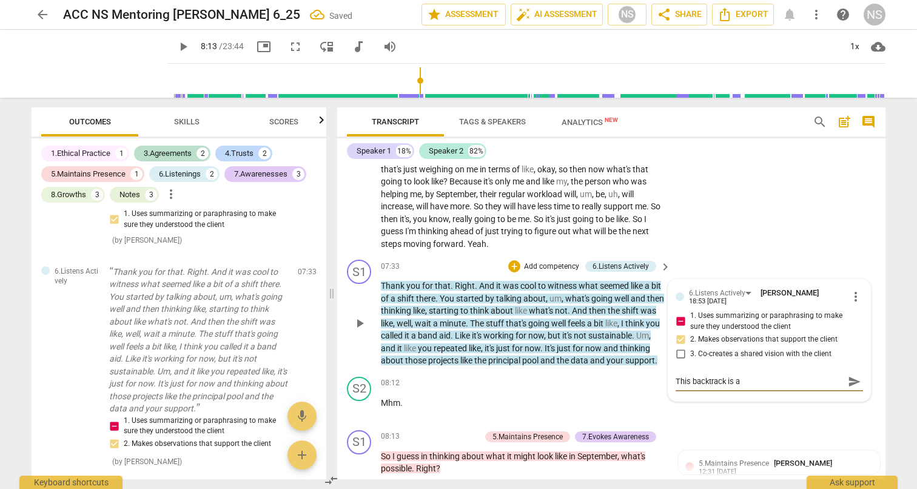
type textarea "This backtrack is a l"
type textarea "This backtrack is a li"
type textarea "This backtrack is a lit"
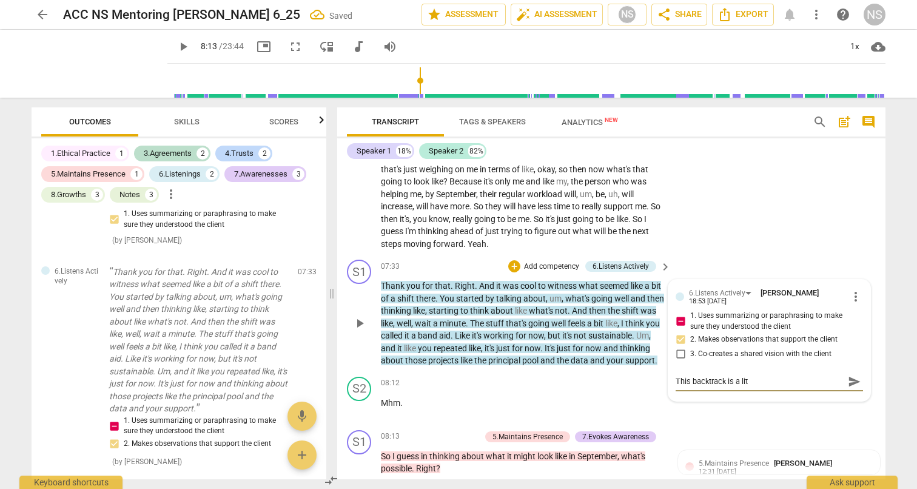
type textarea "This backtrack is a litt"
type textarea "This backtrack is a littl"
type textarea "This backtrack is a little"
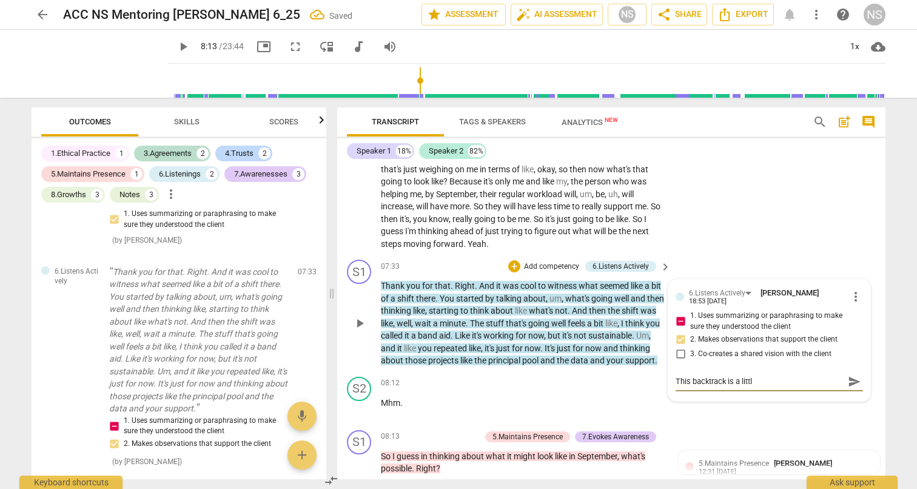
type textarea "This backtrack is a little"
type textarea "This backtrack is a little l"
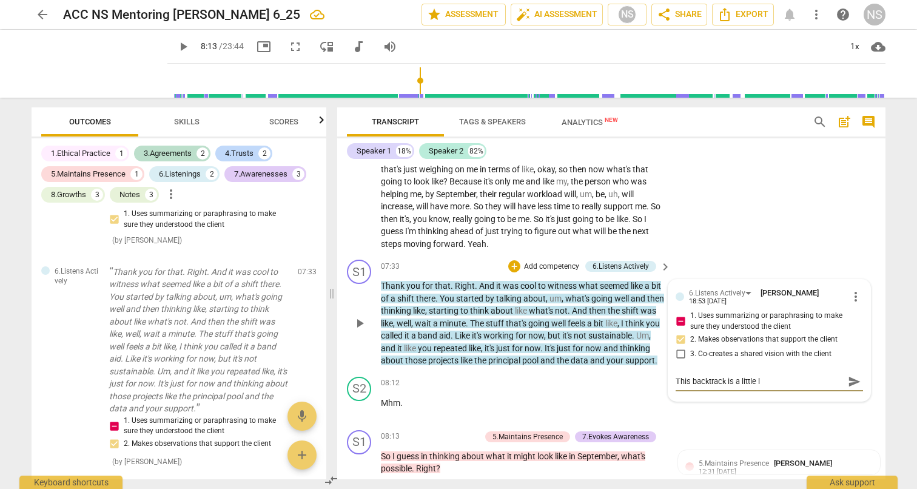
type textarea "This backtrack is a little lo"
type textarea "This backtrack is a little lon"
type textarea "This backtrack is a little long"
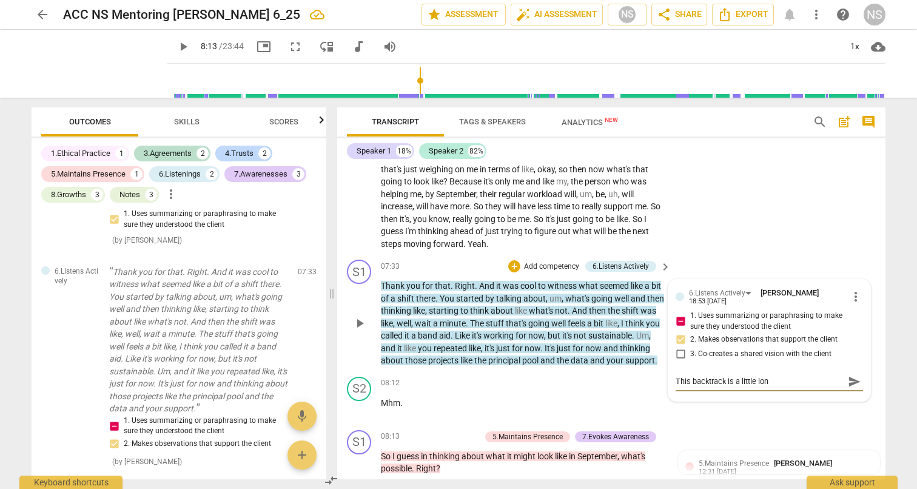
type textarea "This backtrack is a little long"
type textarea "This backtrack is a little long."
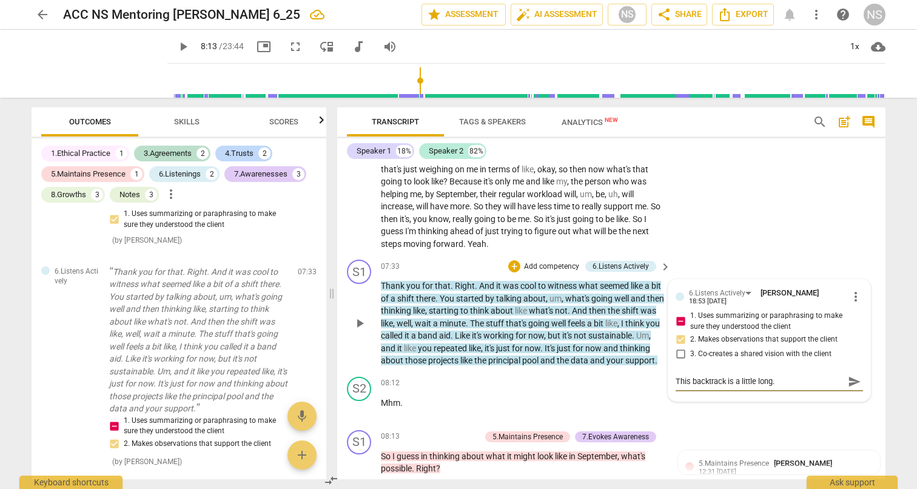
type textarea "This backtrack is a little long. H"
type textarea "This backtrack is a little long. Ho"
type textarea "This backtrack is a little long. How"
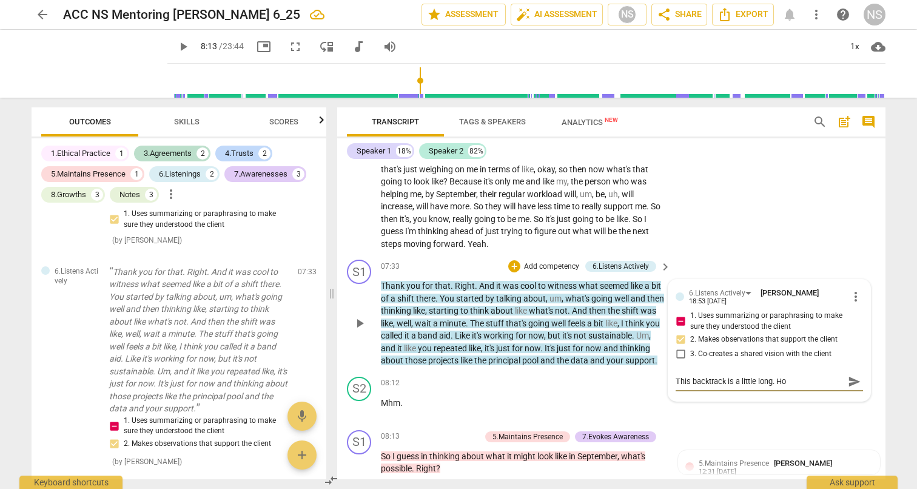
type textarea "This backtrack is a little long. How"
type textarea "This backtrack is a little long. How c"
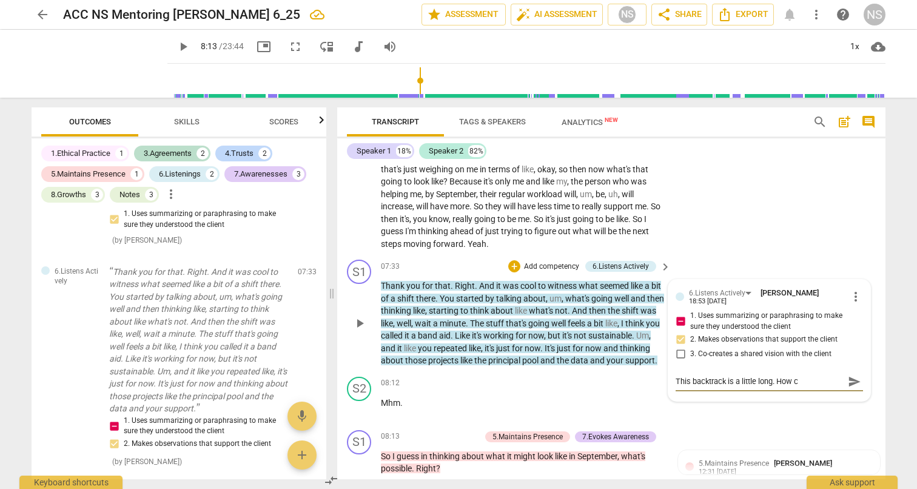
type textarea "This backtrack is a little long. How ca"
type textarea "This backtrack is a little long. How can"
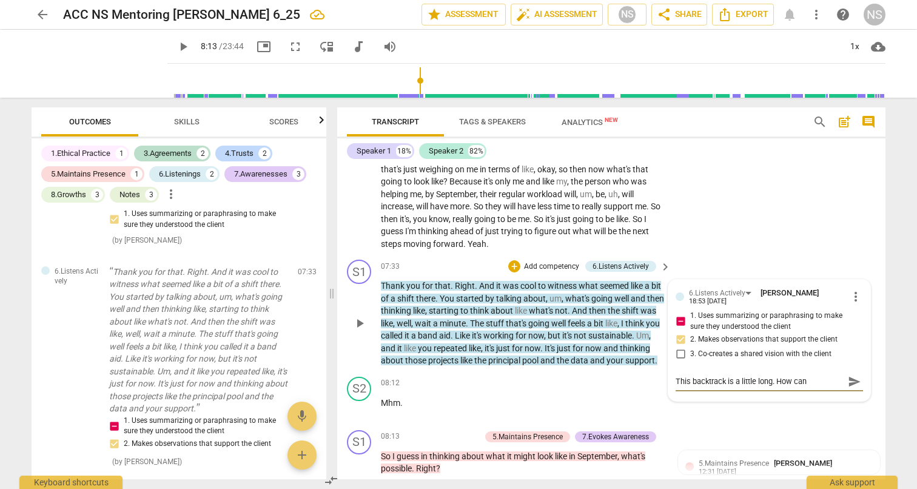
type textarea "This backtrack is a little long. How can"
type textarea "This backtrack is a little long. How can y"
type textarea "This backtrack is a little long. How can yo"
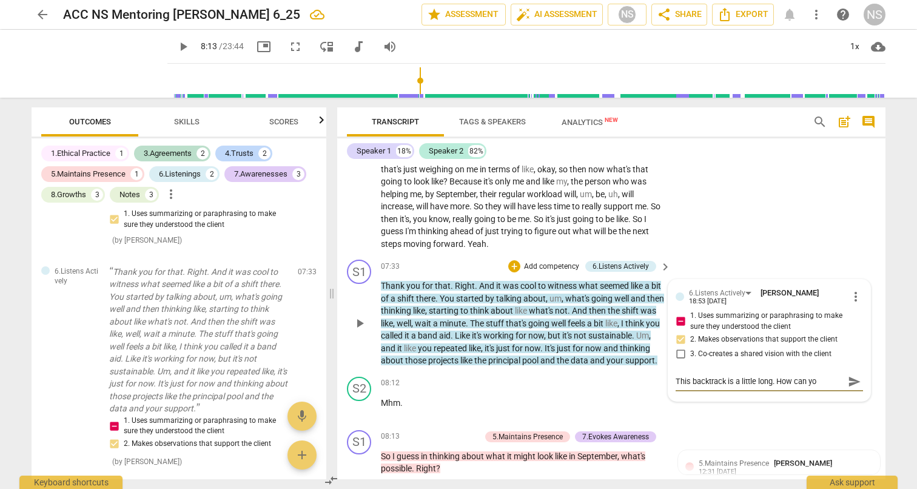
type textarea "This backtrack is a little long. How can you"
type textarea "This backtrack is a little long. How can you s"
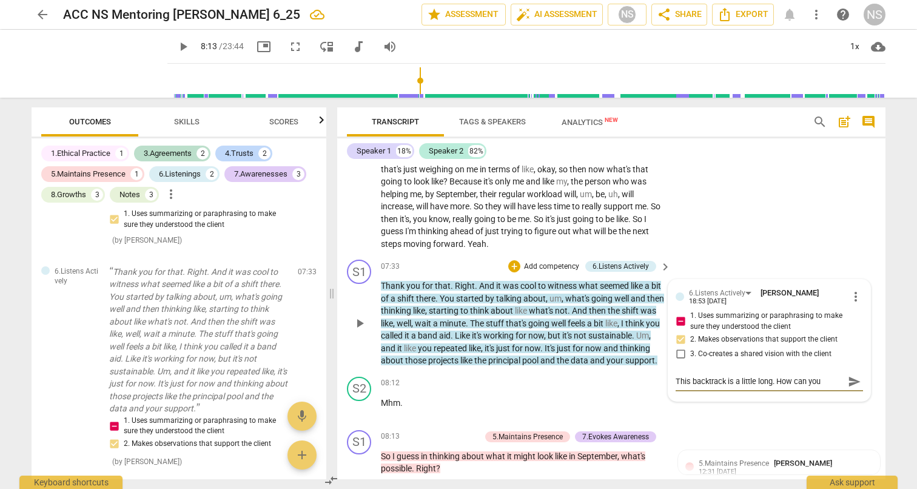
type textarea "This backtrack is a little long. How can you s"
type textarea "This backtrack is a little long. How can you sh"
type textarea "This backtrack is a little long. How can you sho"
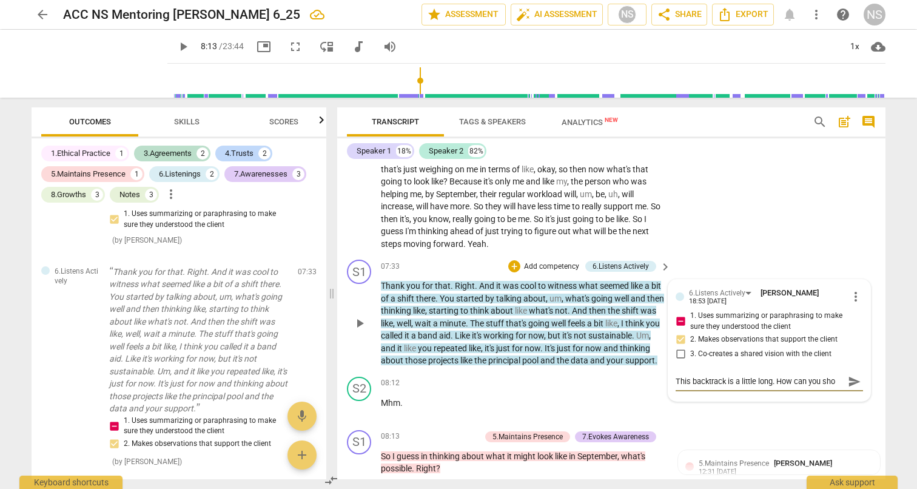
type textarea "This backtrack is a little long. How can you shor"
type textarea "This backtrack is a little long. How can you short"
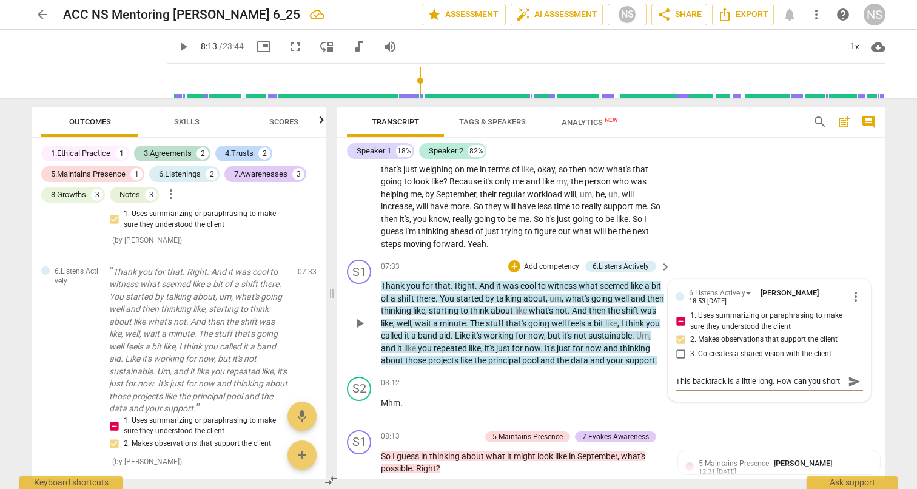
type textarea "This backtrack is a little long. How can you shorte"
type textarea "This backtrack is a little long. How can you shorten"
click at [849, 386] on span "send" at bounding box center [854, 392] width 13 height 13
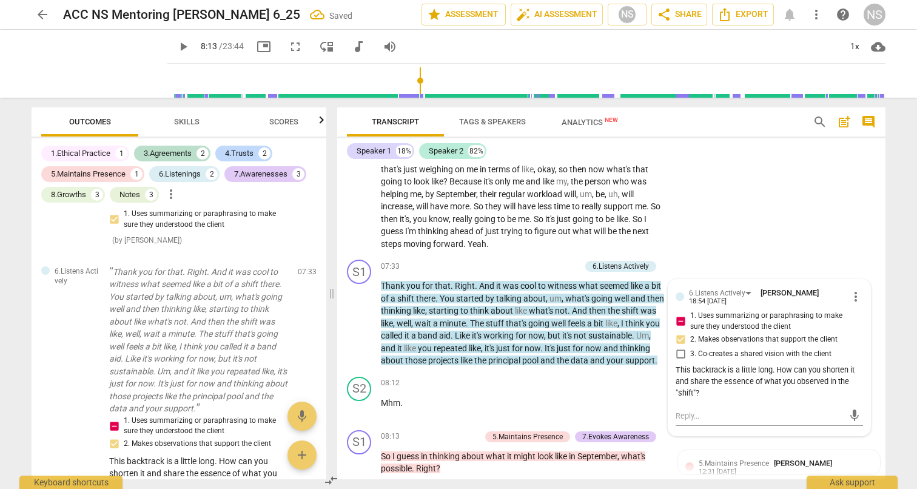
click at [805, 232] on div "S2 play_arrow pause 03:31 + Add competency keyboard_arrow_right Um , I guess wh…" at bounding box center [611, 48] width 548 height 416
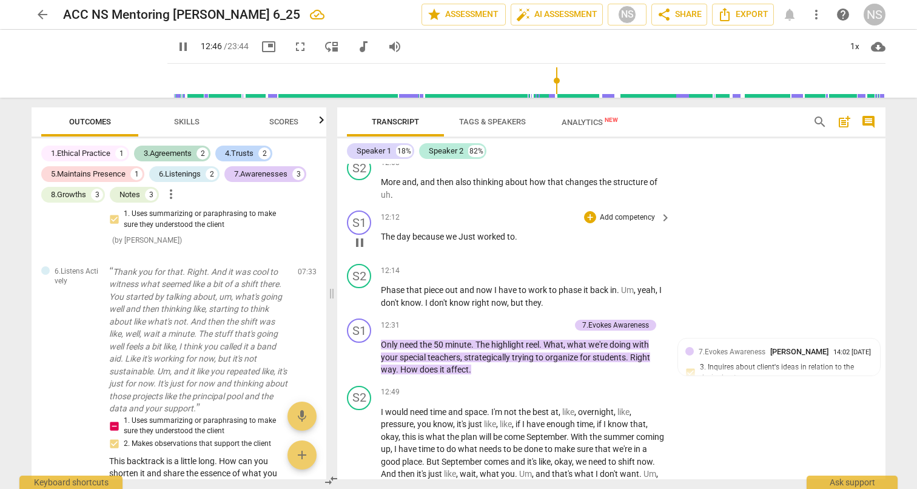
scroll to position [2178, 0]
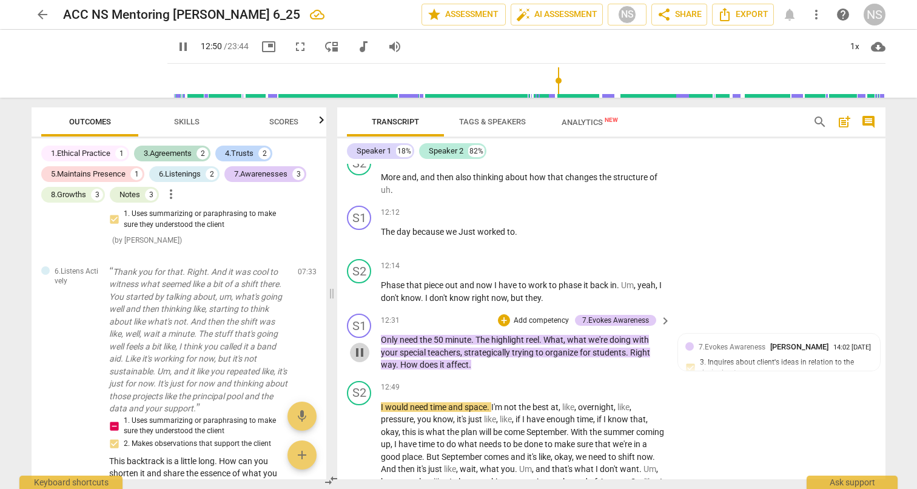
click at [359, 345] on span "pause" at bounding box center [360, 352] width 15 height 15
click at [359, 345] on span "play_arrow" at bounding box center [360, 352] width 15 height 15
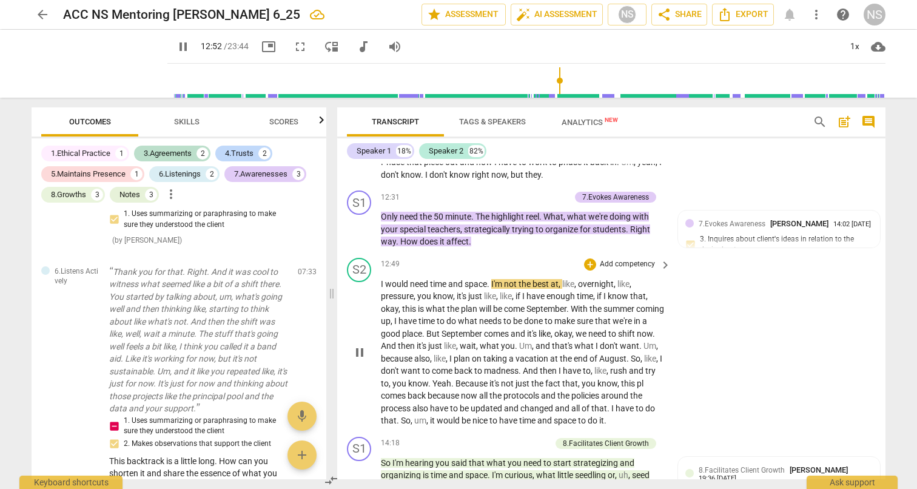
scroll to position [2316, 0]
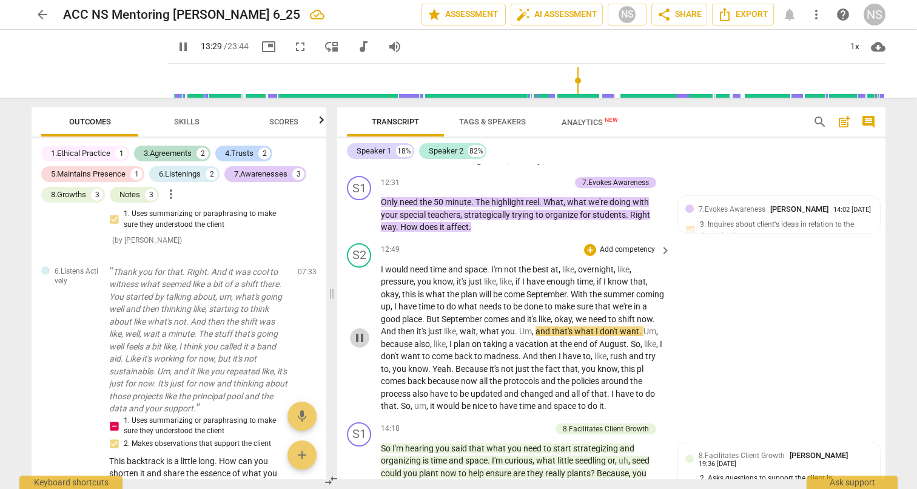
click at [358, 331] on span "pause" at bounding box center [360, 338] width 15 height 15
click at [362, 331] on span "play_arrow" at bounding box center [360, 338] width 15 height 15
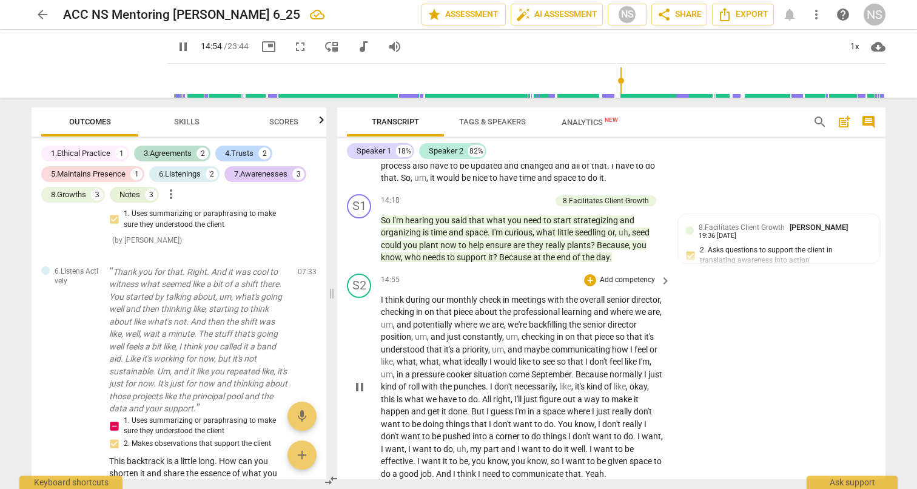
scroll to position [2556, 0]
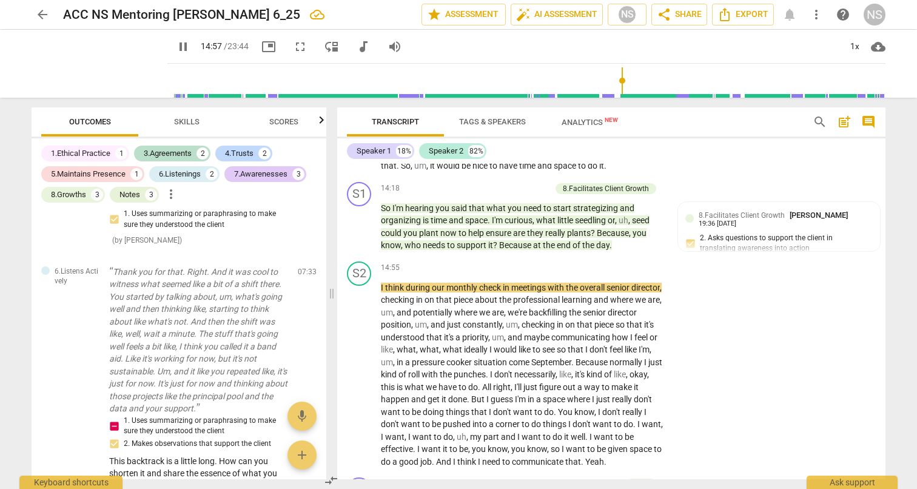
click at [184, 118] on span "Skills" at bounding box center [186, 121] width 25 height 9
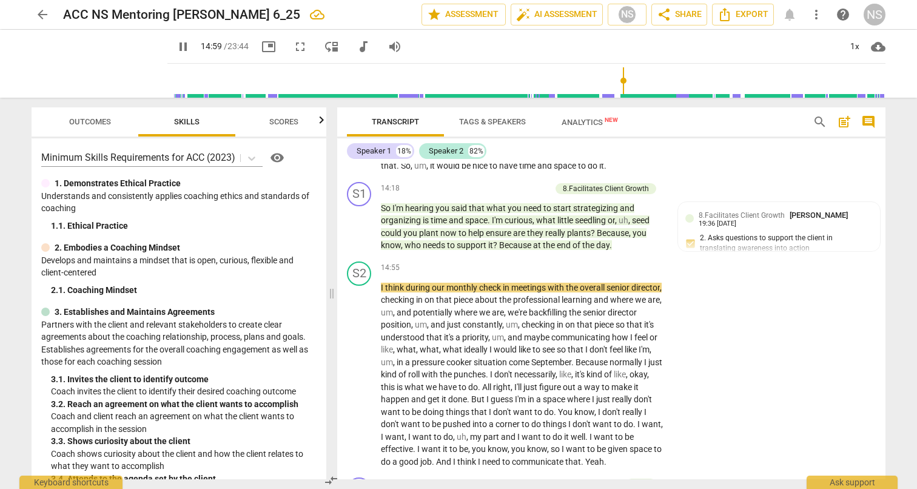
click at [112, 117] on span "Outcomes" at bounding box center [90, 122] width 71 height 16
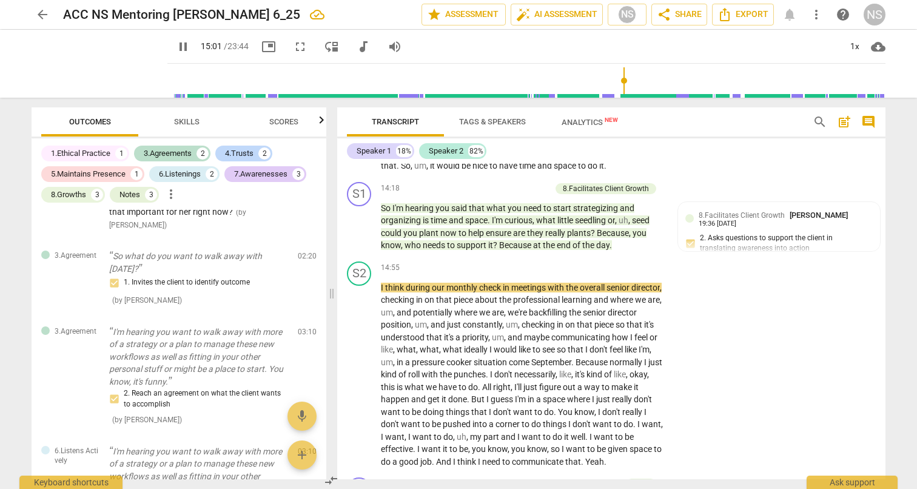
scroll to position [225, 0]
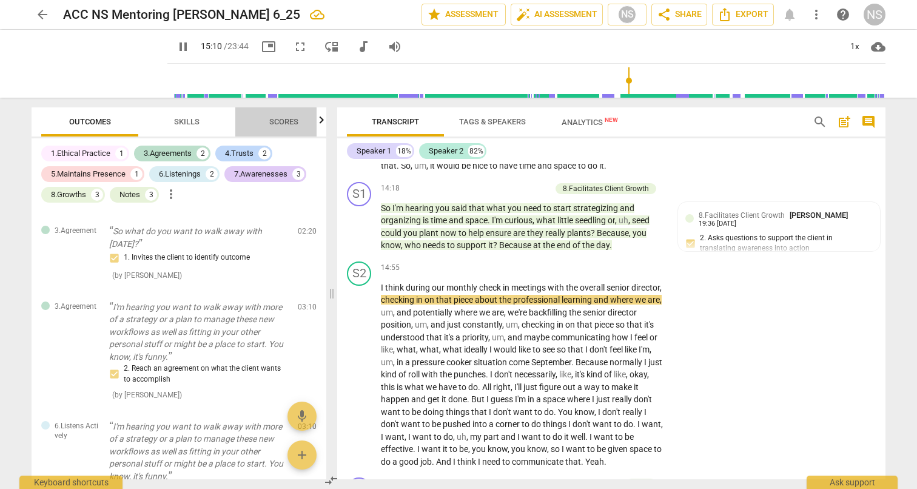
click at [289, 123] on span "Scores" at bounding box center [283, 121] width 29 height 9
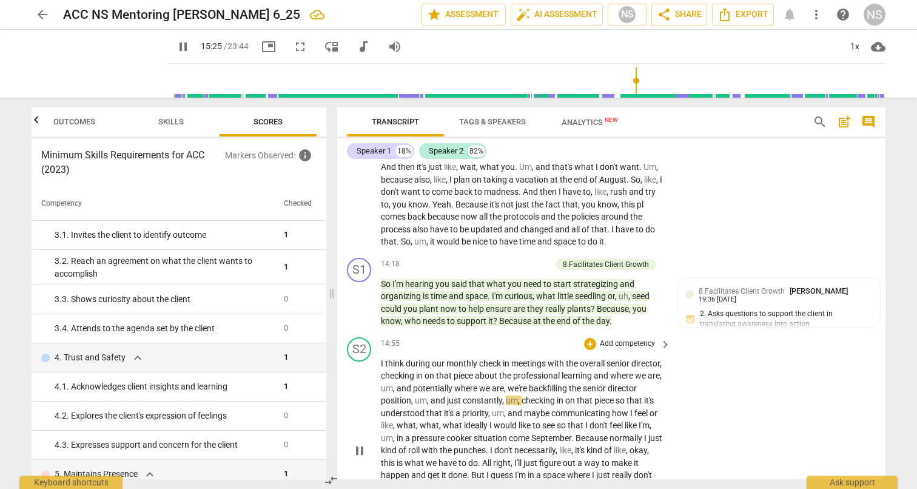
scroll to position [2458, 0]
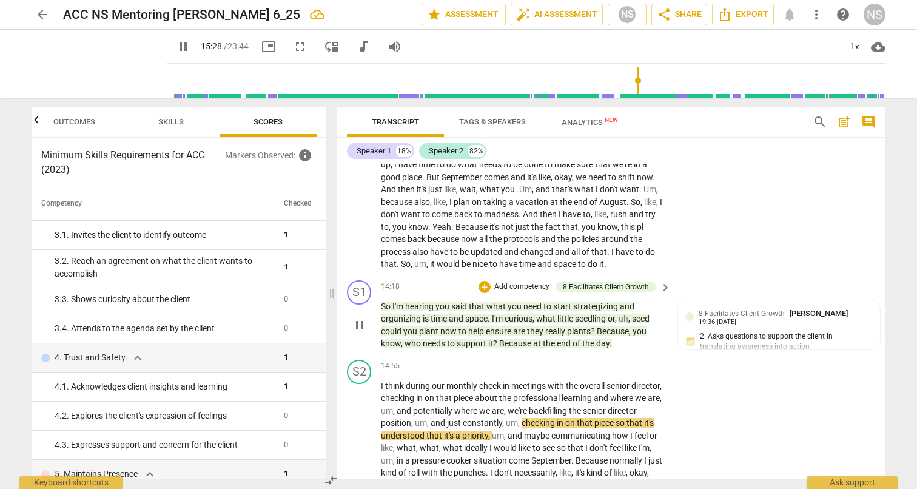
click at [521, 282] on p "Add competency" at bounding box center [522, 287] width 58 height 11
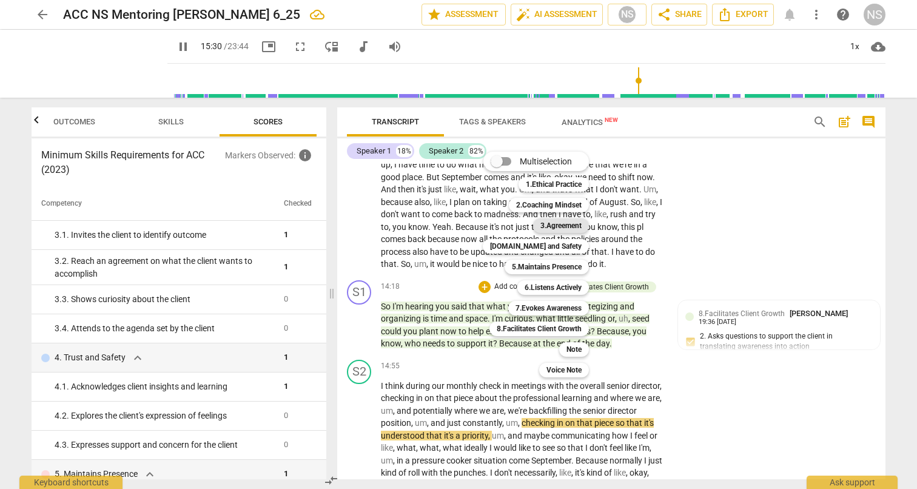
click at [573, 225] on b "3.Agreement" at bounding box center [561, 225] width 41 height 15
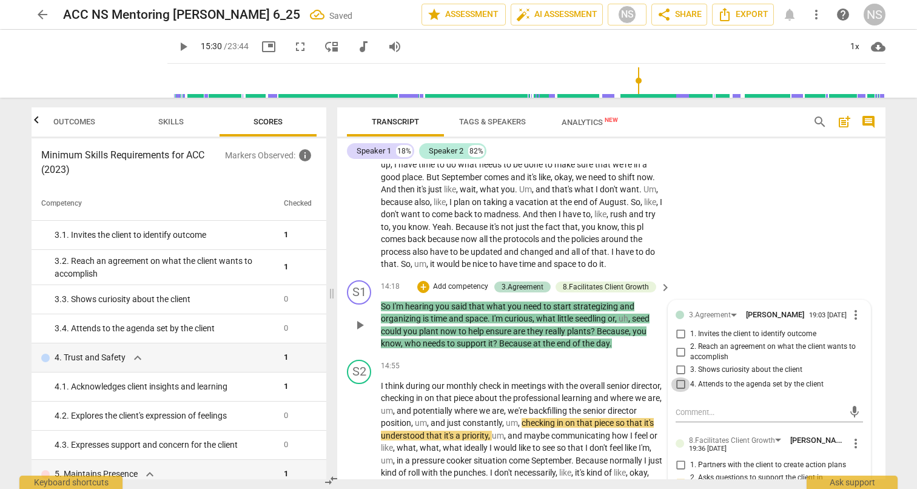
click at [681, 377] on input "4. Attends to the agenda set by the client" at bounding box center [680, 384] width 19 height 15
click at [730, 218] on div "S2 play_arrow pause 12:49 + Add competency keyboard_arrow_right I would need ti…" at bounding box center [611, 185] width 548 height 179
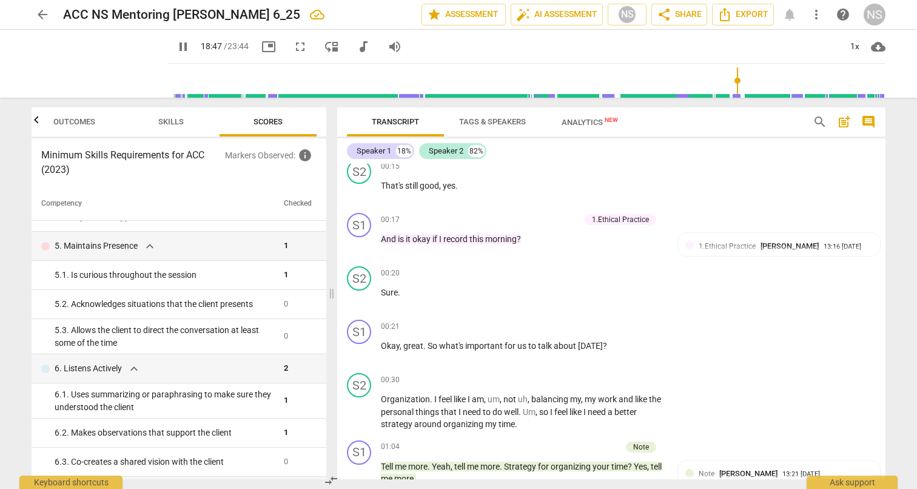
scroll to position [320, 0]
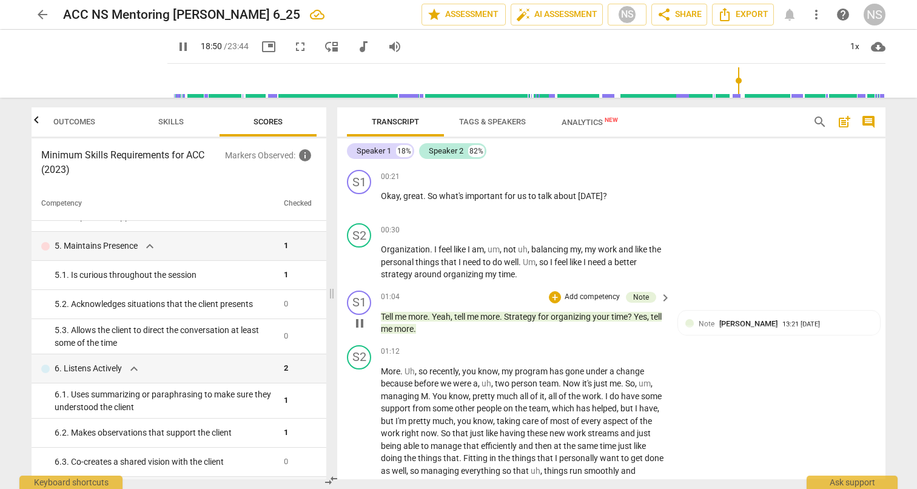
click at [584, 297] on p "Add competency" at bounding box center [593, 297] width 58 height 11
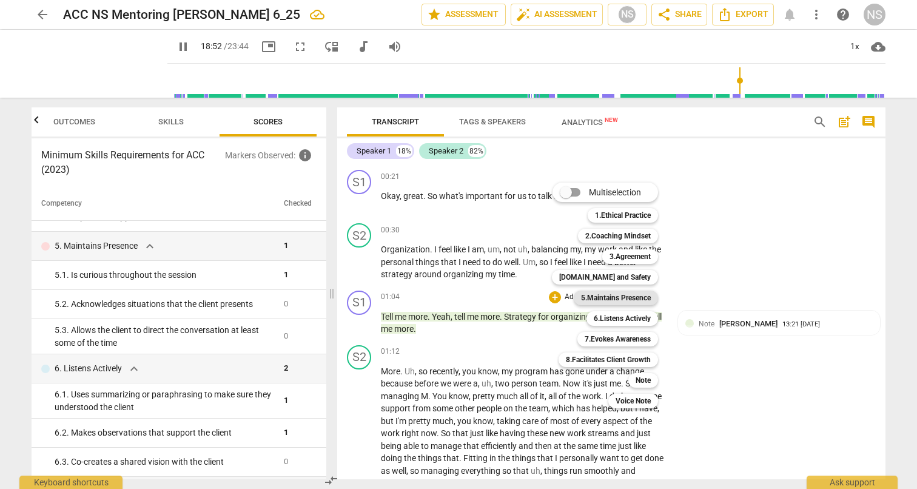
click at [602, 297] on b "5.Maintains Presence" at bounding box center [616, 298] width 70 height 15
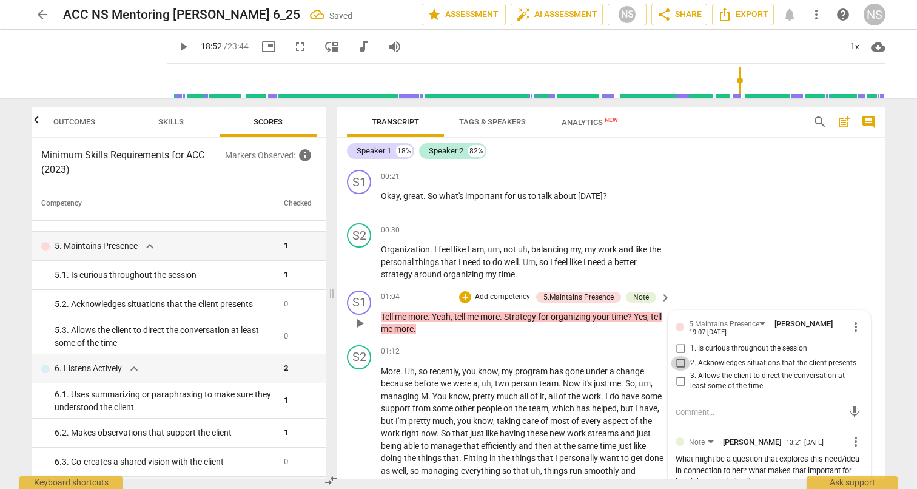
click at [680, 363] on input "2. Acknowledges situations that the client presents" at bounding box center [680, 363] width 19 height 15
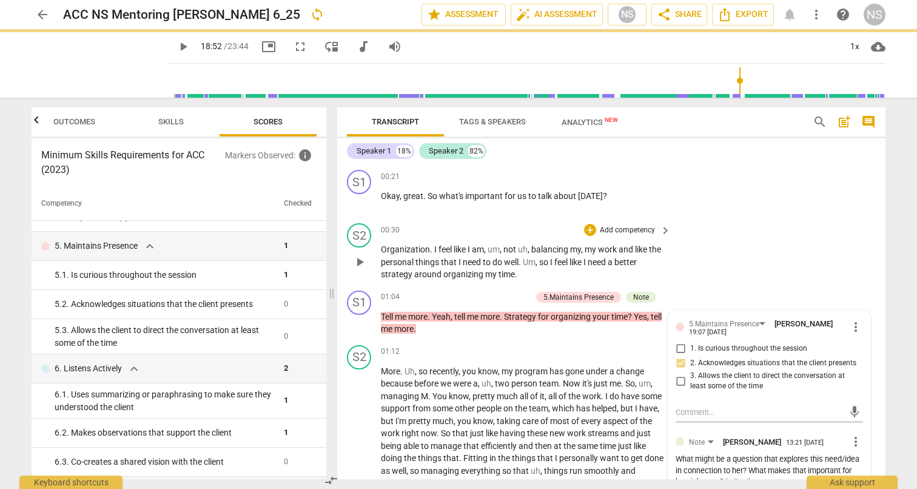
click at [718, 250] on div "S2 play_arrow pause 00:30 + Add competency keyboard_arrow_right Organization . …" at bounding box center [611, 251] width 548 height 67
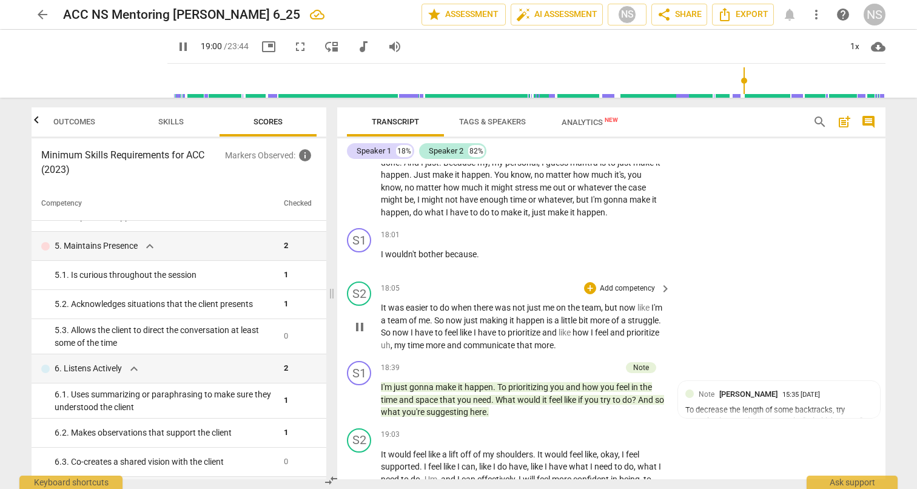
scroll to position [3085, 0]
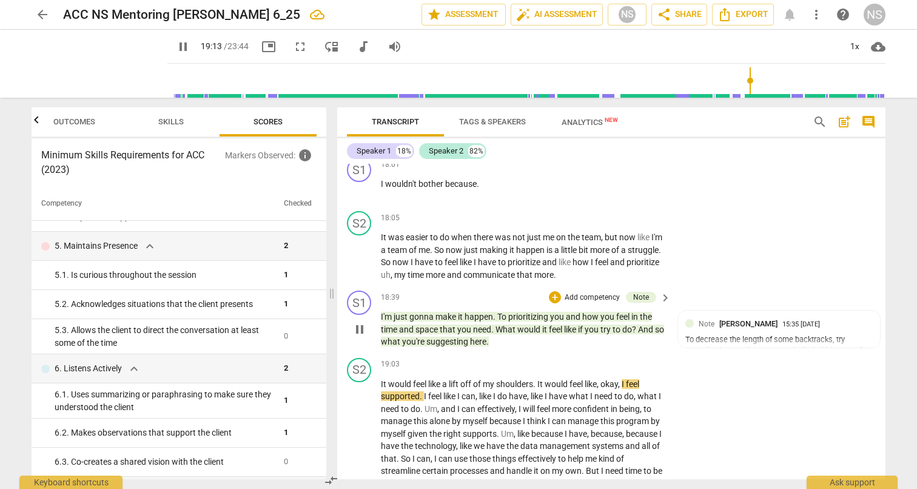
click at [364, 322] on span "pause" at bounding box center [360, 329] width 15 height 15
click at [359, 322] on span "play_arrow" at bounding box center [360, 329] width 15 height 15
click at [359, 322] on span "pause" at bounding box center [360, 329] width 15 height 15
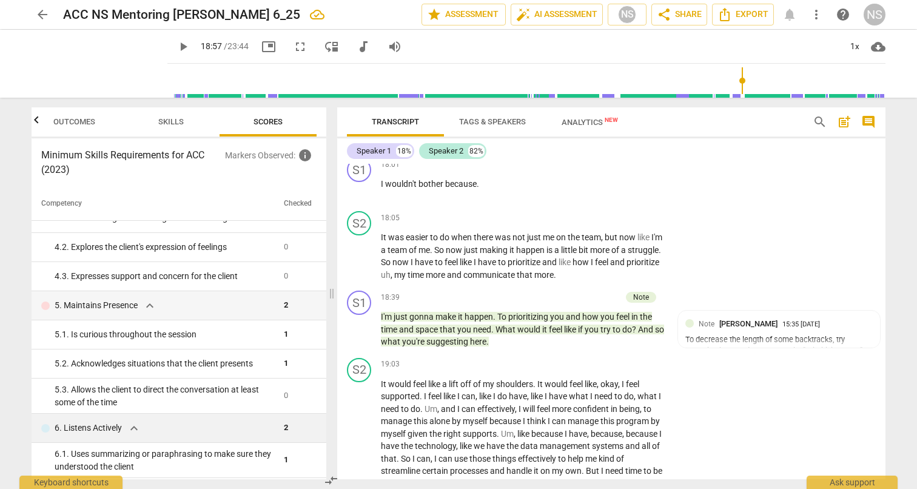
scroll to position [305, 0]
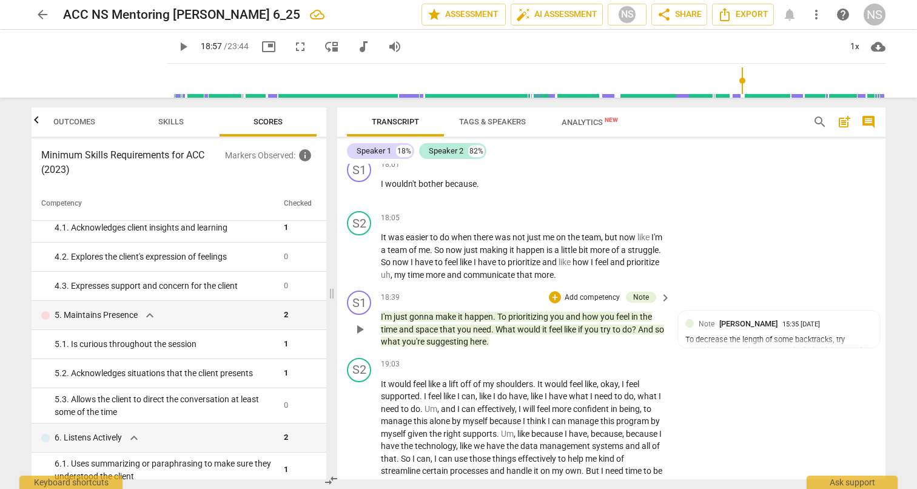
click at [576, 292] on p "Add competency" at bounding box center [593, 297] width 58 height 11
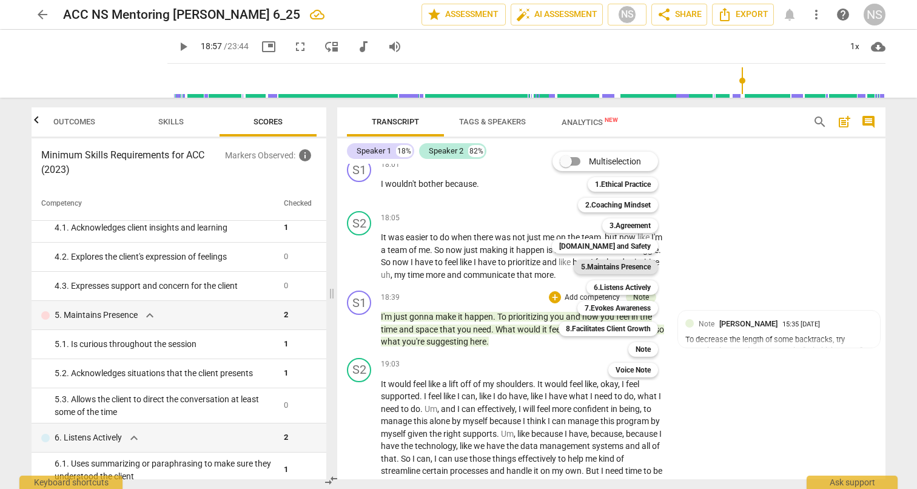
click at [618, 270] on b "5.Maintains Presence" at bounding box center [616, 267] width 70 height 15
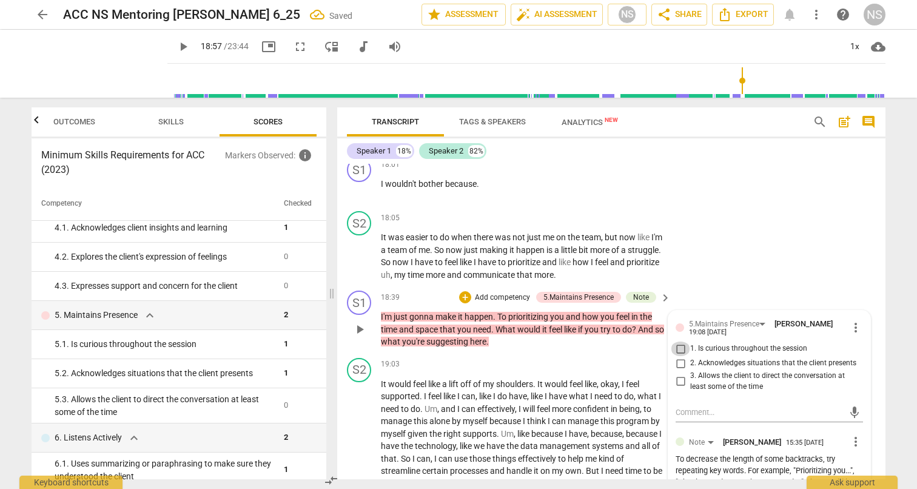
click at [678, 342] on input "1. Is curious throughout the session" at bounding box center [680, 349] width 19 height 15
click at [720, 238] on div "S2 play_arrow pause 18:05 + Add competency keyboard_arrow_right It was easier t…" at bounding box center [611, 245] width 548 height 79
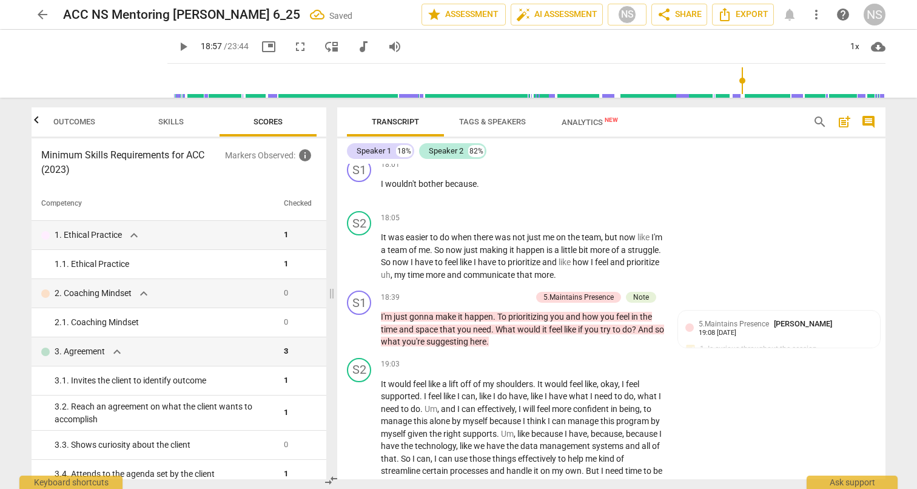
scroll to position [0, 0]
click at [143, 292] on span "expand_more" at bounding box center [144, 293] width 15 height 15
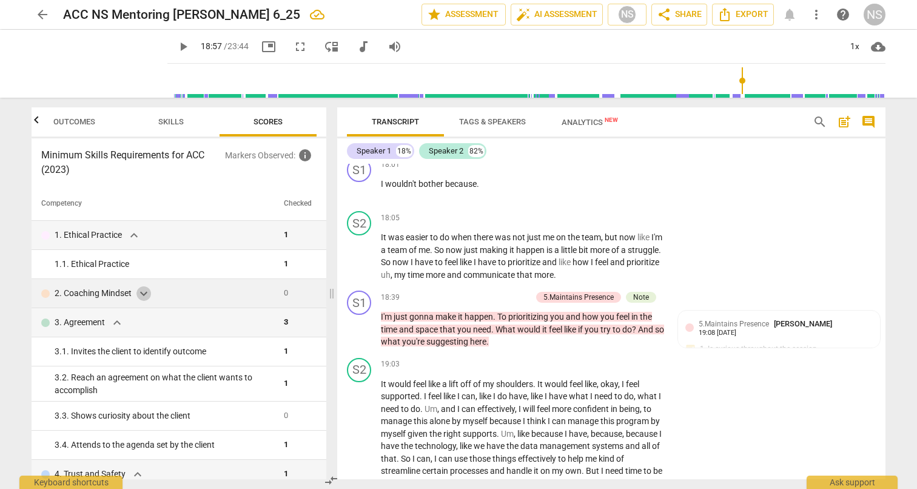
click at [143, 292] on span "expand_more" at bounding box center [144, 293] width 15 height 15
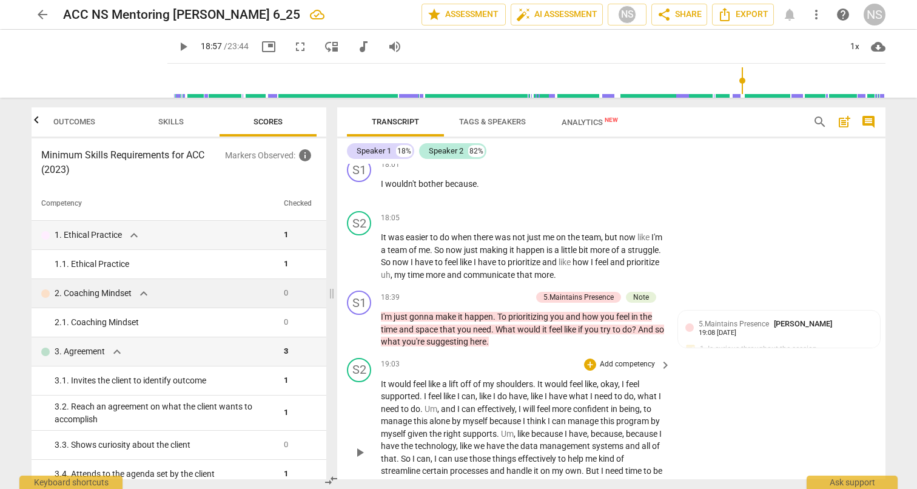
click at [792, 420] on div "S2 play_arrow pause 19:03 + Add competency keyboard_arrow_right It would feel l…" at bounding box center [611, 442] width 548 height 179
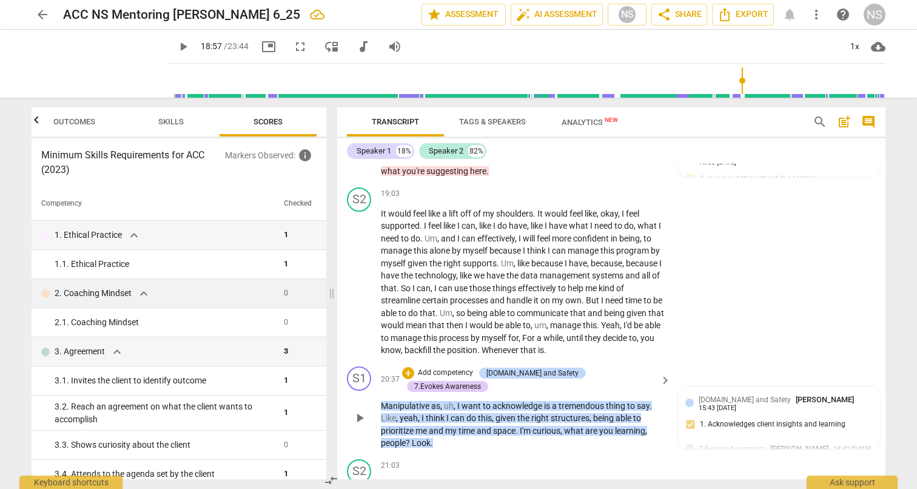
scroll to position [3242, 0]
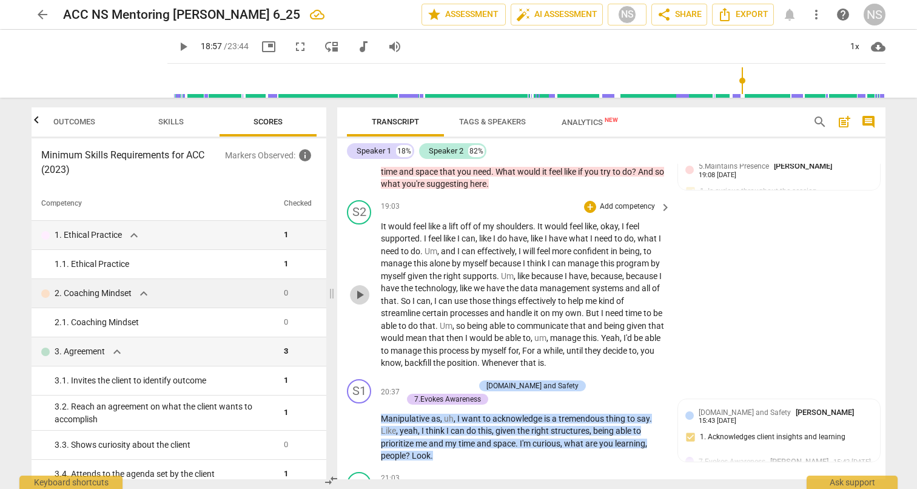
click at [357, 288] on span "play_arrow" at bounding box center [360, 295] width 15 height 15
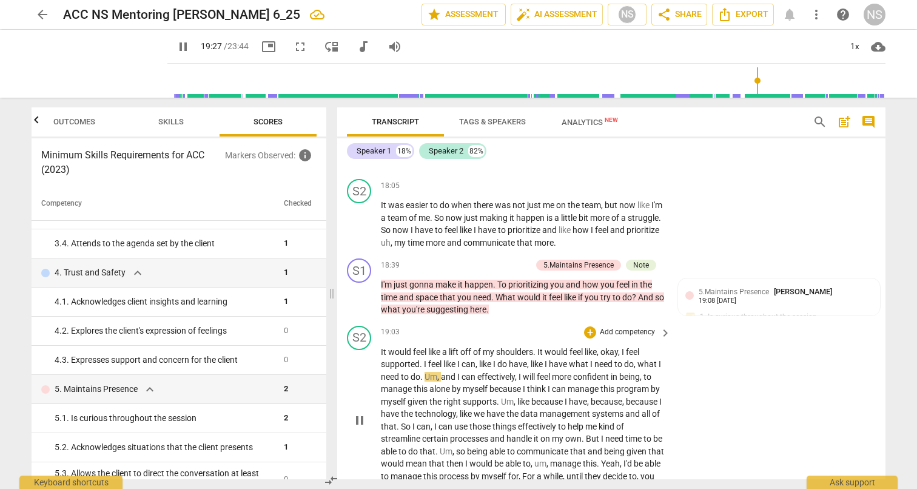
scroll to position [3050, 0]
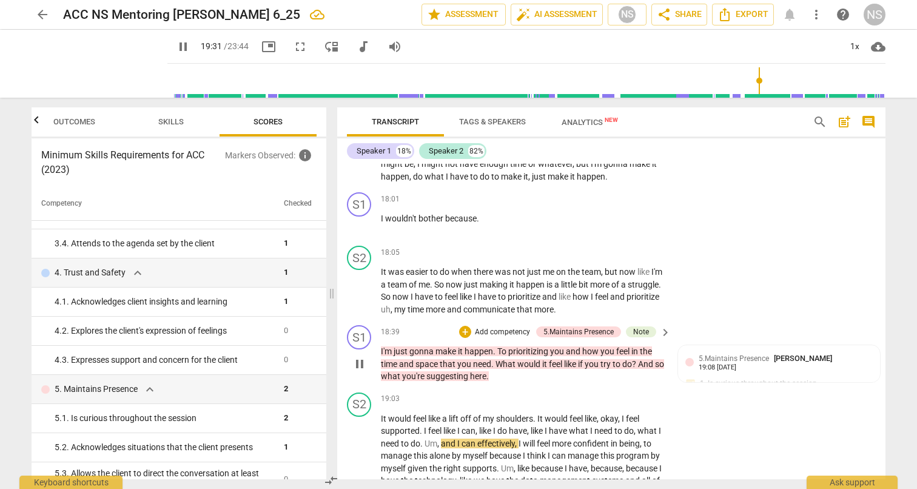
click at [511, 327] on p "Add competency" at bounding box center [503, 332] width 58 height 11
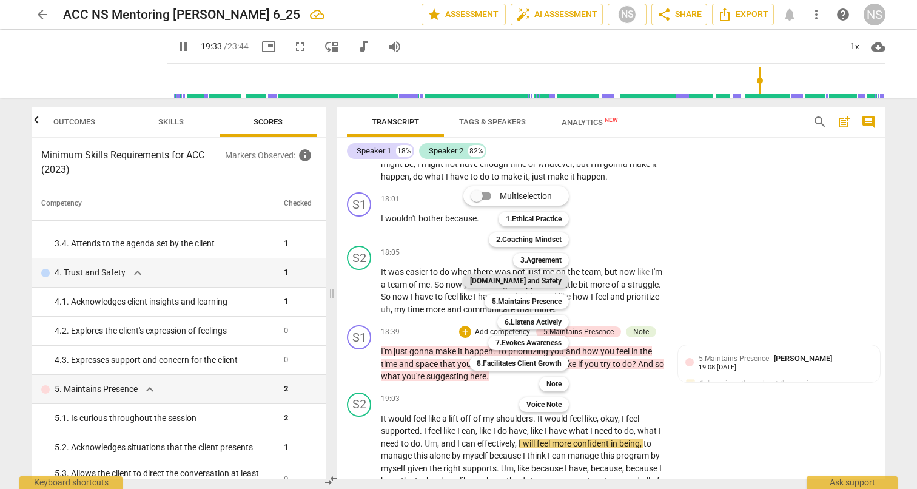
click at [531, 277] on b "[DOMAIN_NAME] and Safety" at bounding box center [516, 281] width 92 height 15
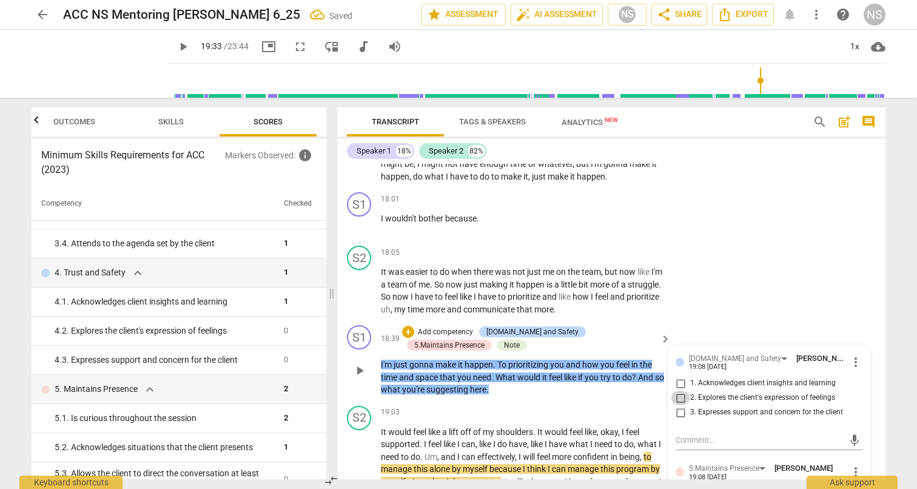
click at [681, 391] on input "2. Explores the client's expression of feelings" at bounding box center [680, 398] width 19 height 15
click at [732, 248] on div "S2 play_arrow pause 18:05 + Add competency keyboard_arrow_right It was easier t…" at bounding box center [611, 280] width 548 height 79
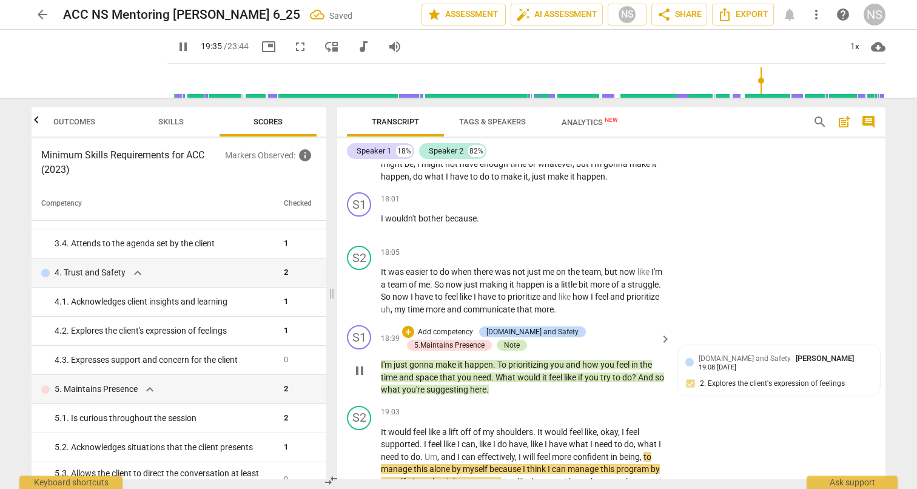
click at [504, 340] on div "Note" at bounding box center [512, 345] width 16 height 11
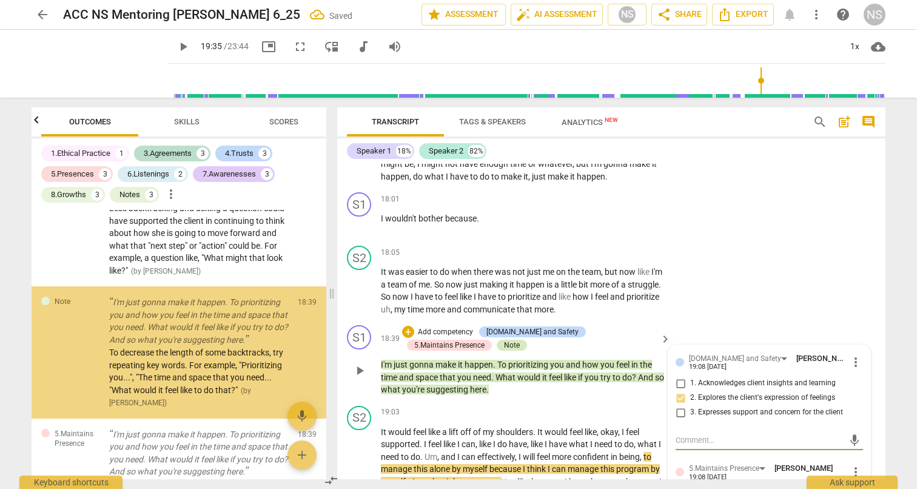
scroll to position [0, 0]
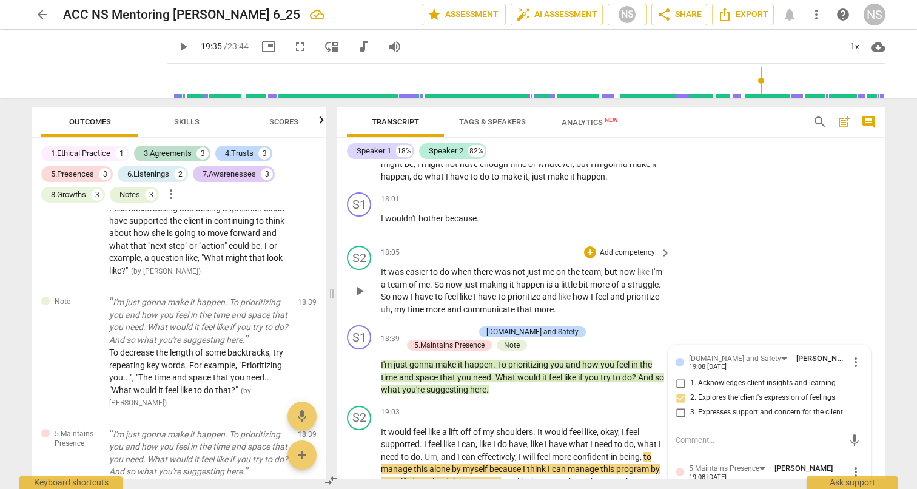
click at [811, 270] on div "S2 play_arrow pause 18:05 + Add competency keyboard_arrow_right It was easier t…" at bounding box center [611, 280] width 548 height 79
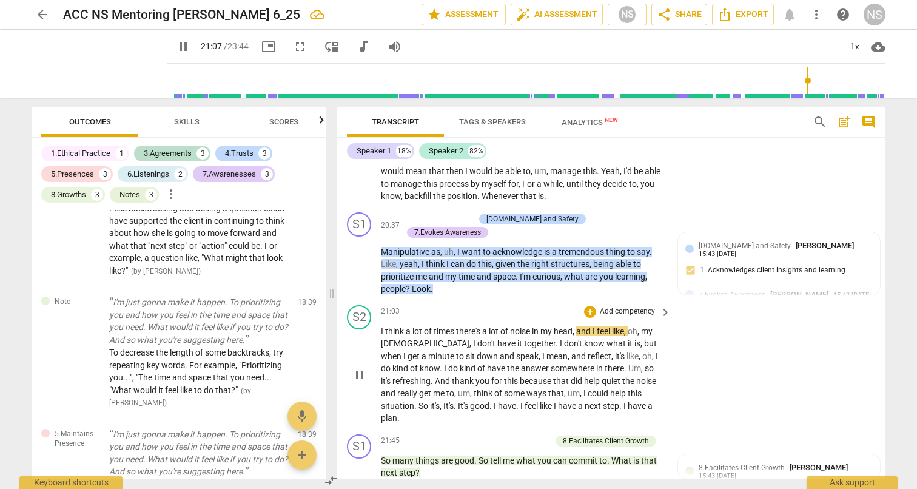
scroll to position [3479, 0]
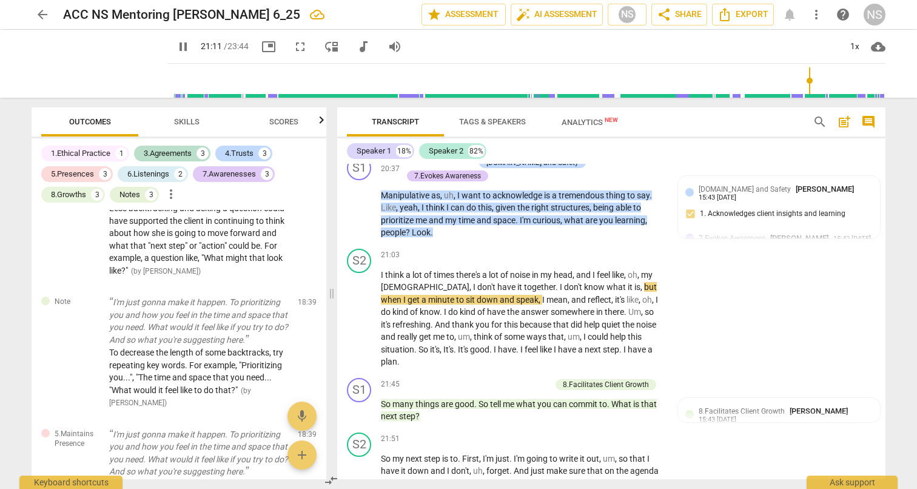
click at [274, 118] on span "Scores" at bounding box center [283, 121] width 29 height 9
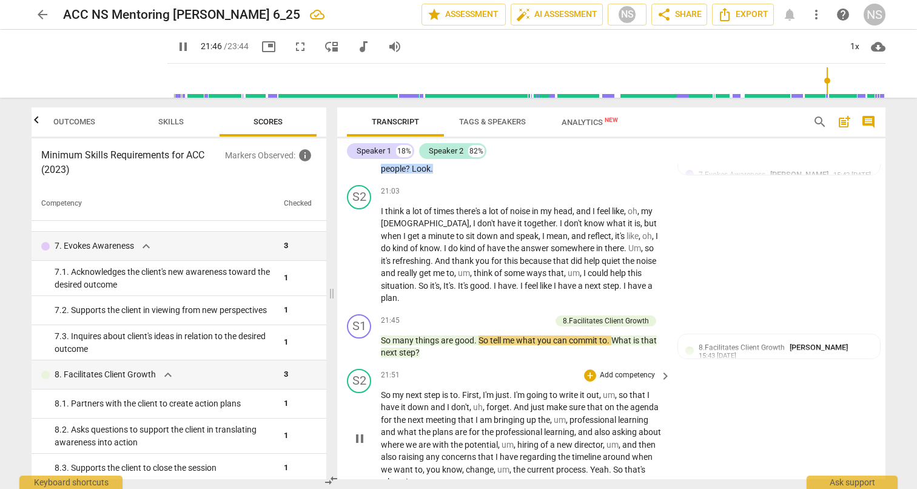
scroll to position [3528, 0]
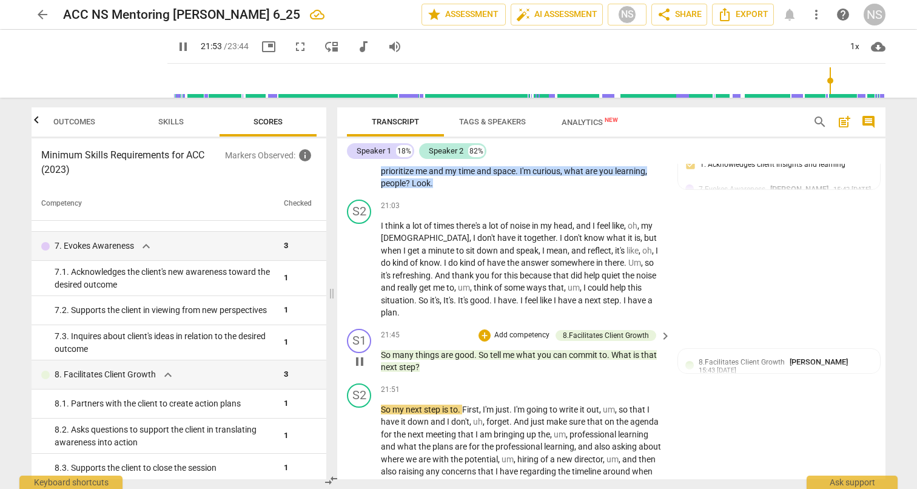
click at [520, 330] on p "Add competency" at bounding box center [522, 335] width 58 height 11
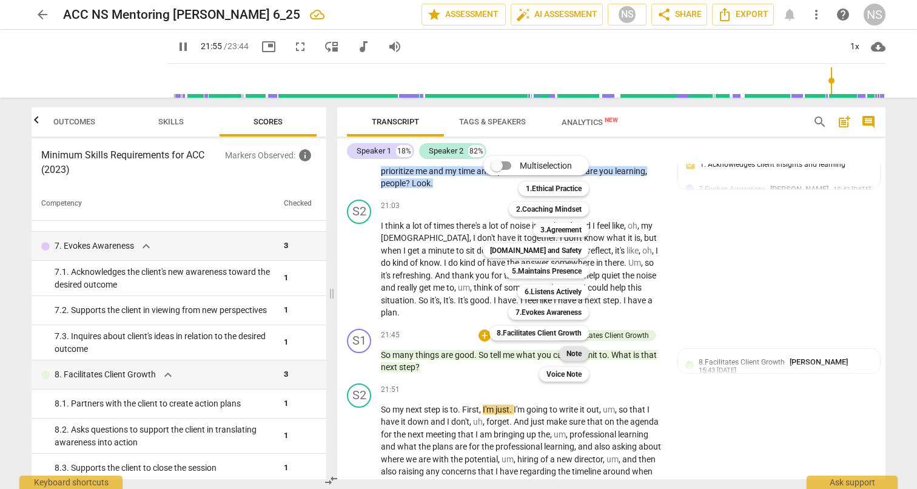
click at [577, 349] on b "Note" at bounding box center [574, 353] width 15 height 15
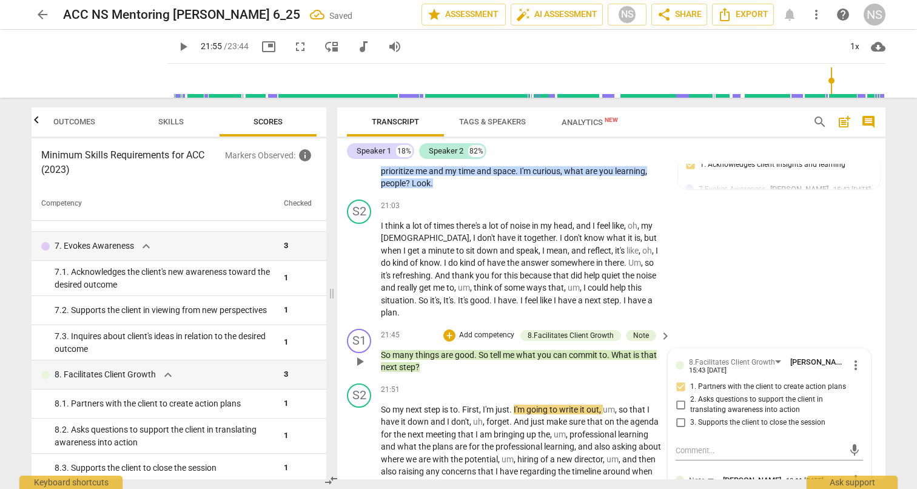
click at [740, 216] on div "S2 play_arrow pause 21:03 + Add competency keyboard_arrow_right I think a lot o…" at bounding box center [611, 259] width 548 height 129
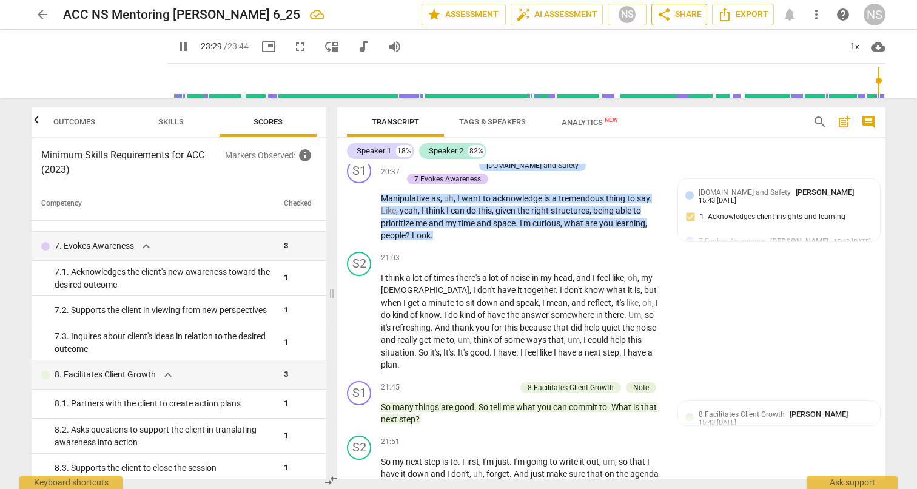
scroll to position [3468, 0]
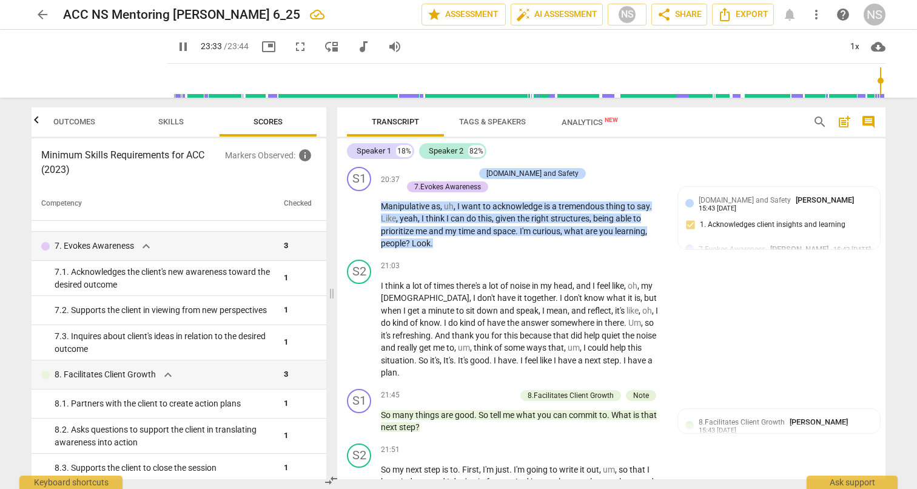
click at [176, 50] on span "pause" at bounding box center [183, 46] width 15 height 15
click at [739, 17] on span "Export" at bounding box center [743, 14] width 51 height 15
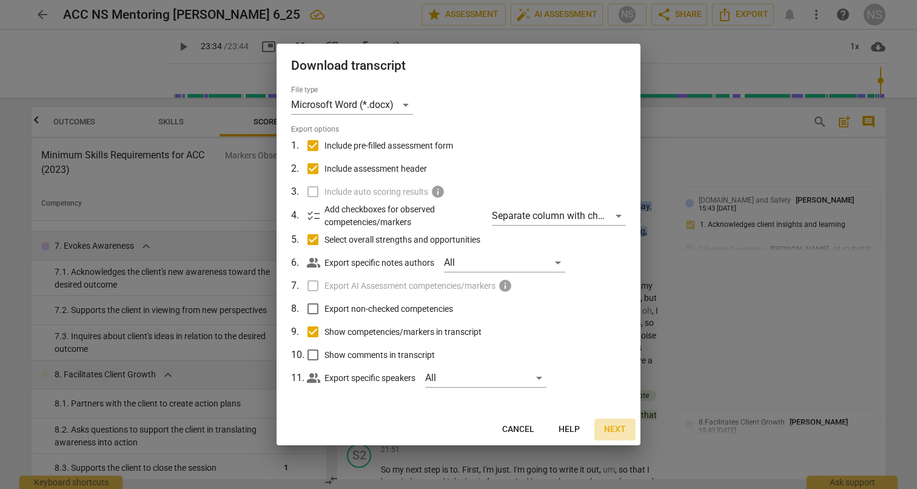
click at [617, 426] on span "Next" at bounding box center [615, 429] width 22 height 12
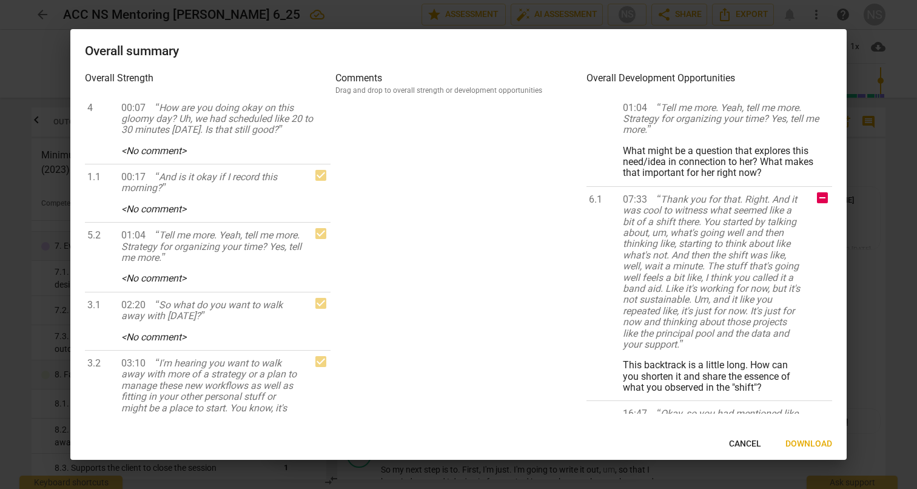
click at [796, 442] on span "Download" at bounding box center [809, 444] width 47 height 12
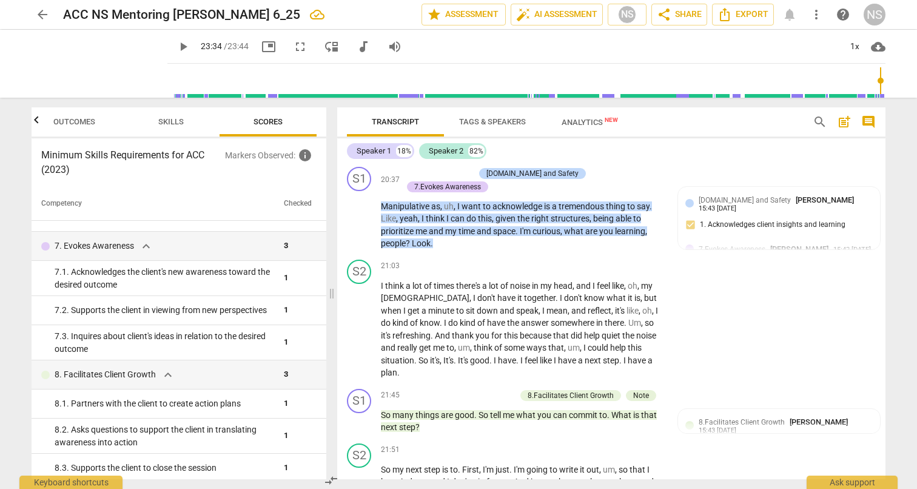
click at [46, 15] on span "arrow_back" at bounding box center [42, 14] width 15 height 15
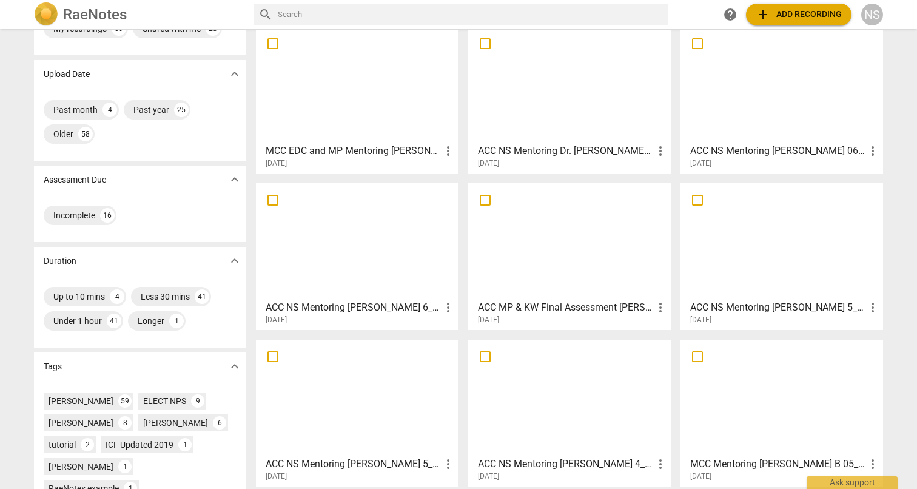
scroll to position [53, 0]
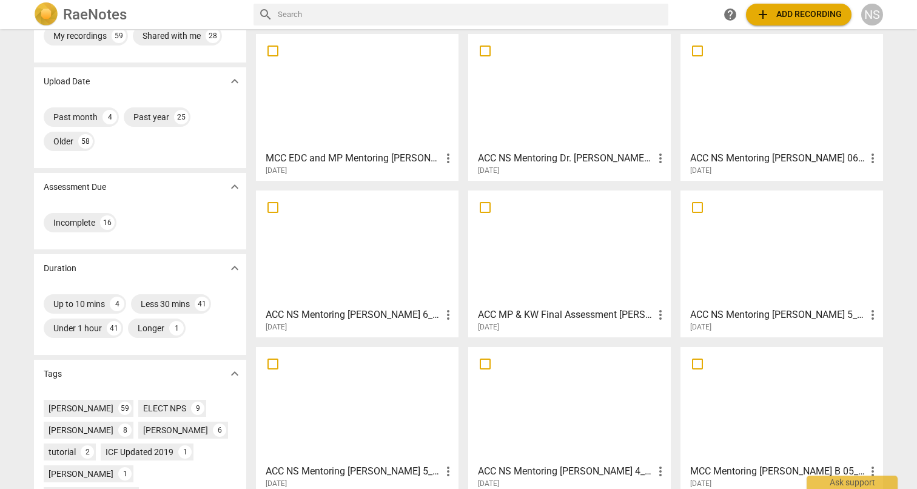
click at [567, 317] on h3 "ACC MP & KW Final Assessment [PERSON_NAME] 6_25" at bounding box center [565, 315] width 175 height 15
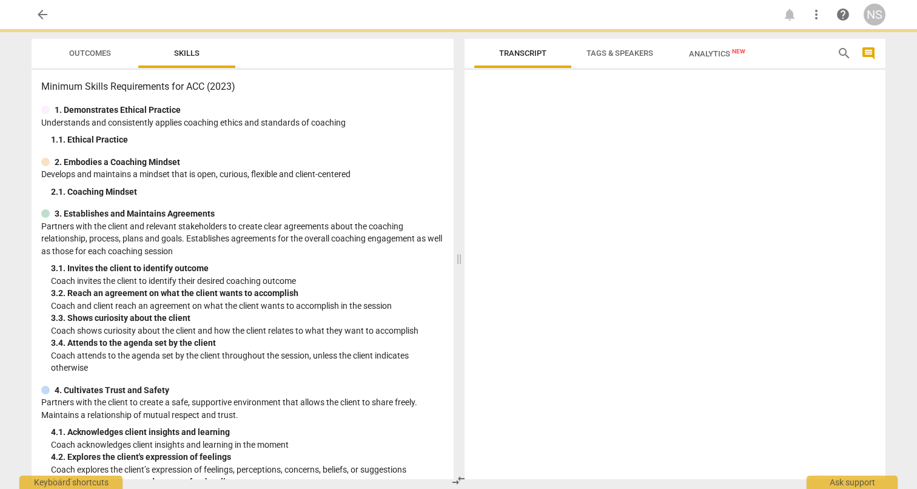
click at [567, 317] on div at bounding box center [675, 277] width 421 height 405
